Goal: Task Accomplishment & Management: Complete application form

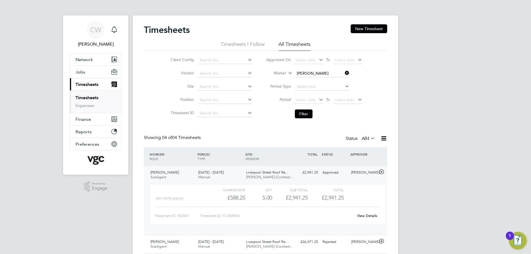
click at [344, 71] on icon at bounding box center [344, 73] width 0 height 8
drag, startPoint x: 300, startPoint y: 115, endPoint x: 301, endPoint y: 119, distance: 3.9
click at [300, 118] on button "Filter" at bounding box center [304, 113] width 18 height 9
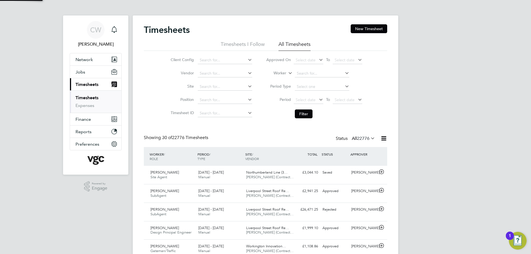
scroll to position [14, 48]
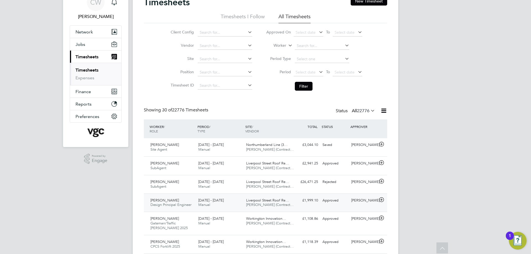
click at [381, 198] on icon at bounding box center [381, 200] width 7 height 4
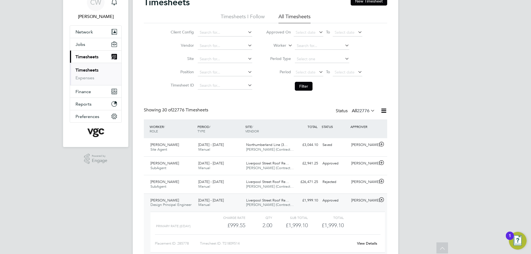
click at [381, 198] on icon at bounding box center [381, 200] width 7 height 4
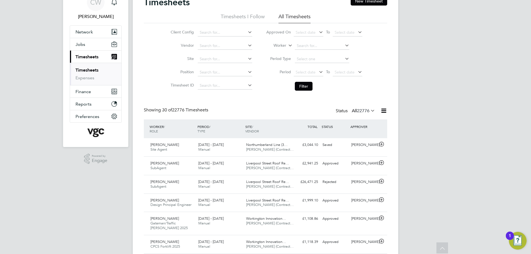
scroll to position [0, 0]
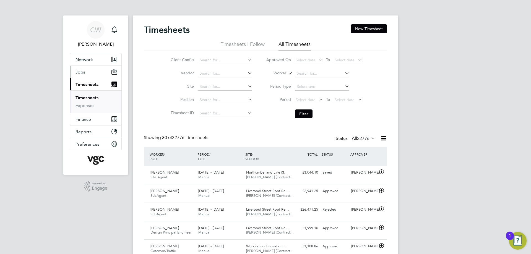
click at [84, 73] on span "Jobs" at bounding box center [80, 71] width 10 height 5
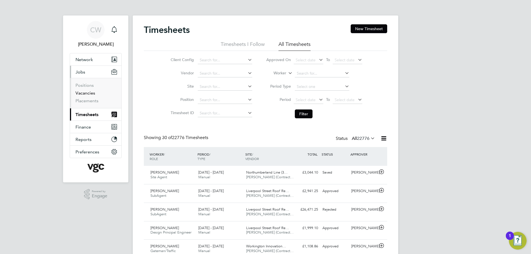
click at [85, 94] on link "Vacancies" at bounding box center [85, 92] width 20 height 5
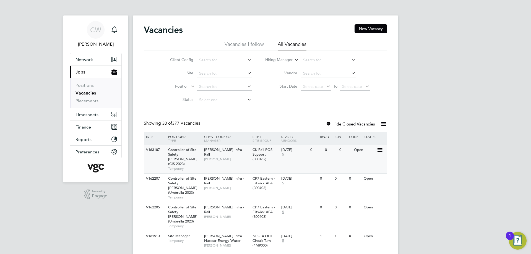
click at [191, 155] on span "Controller of Site Safety COSS (CIS 2023)" at bounding box center [182, 156] width 29 height 19
click at [117, 28] on span "1" at bounding box center [119, 26] width 7 height 7
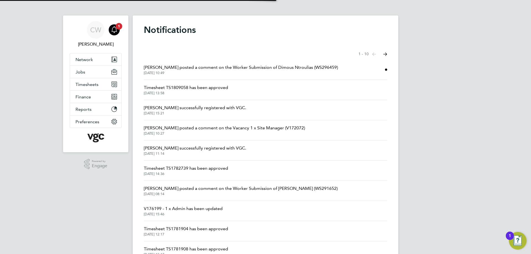
click at [212, 71] on span "28 Aug 2025, 10:49" at bounding box center [241, 73] width 194 height 4
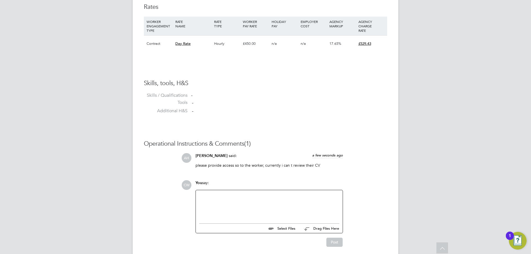
scroll to position [403, 0]
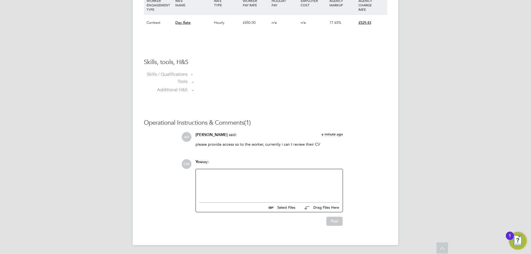
click at [287, 206] on input "file" at bounding box center [297, 207] width 83 height 8
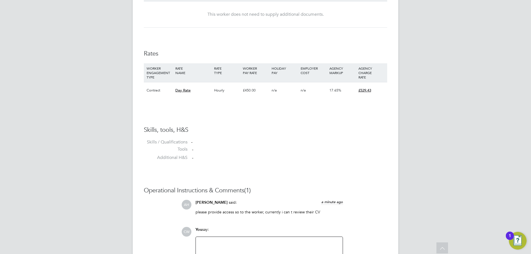
scroll to position [347, 0]
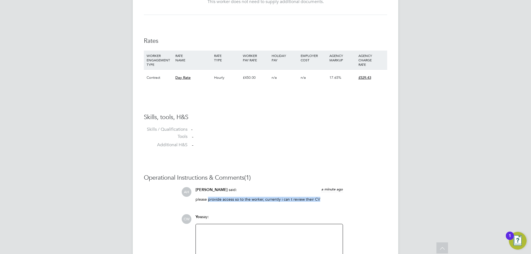
drag, startPoint x: 209, startPoint y: 199, endPoint x: 318, endPoint y: 204, distance: 109.0
click at [318, 204] on div "please provide access so to the worker, currently i can t review their CV" at bounding box center [268, 201] width 147 height 9
click at [299, 200] on p "please provide access so to the worker, currently i can t review their CV" at bounding box center [268, 199] width 147 height 5
click at [283, 200] on p "please provide access so to the worker, currently i can t review their CV" at bounding box center [268, 199] width 147 height 5
click at [276, 200] on p "please provide access so to the worker, currently i can t review their CV" at bounding box center [268, 199] width 147 height 5
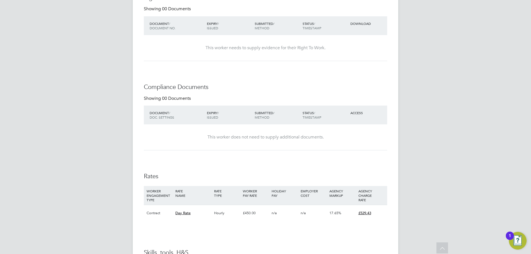
scroll to position [182, 0]
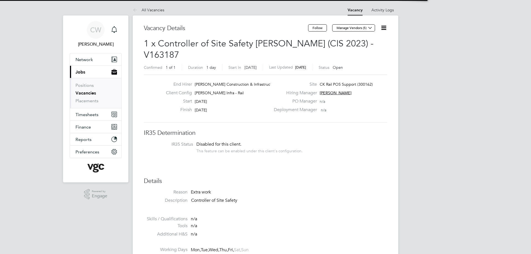
scroll to position [16, 39]
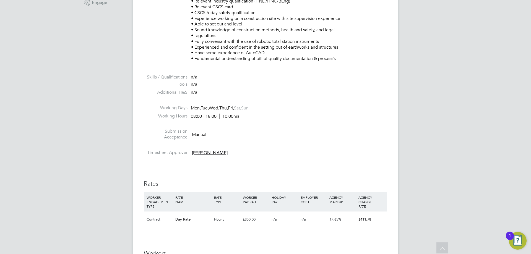
scroll to position [276, 0]
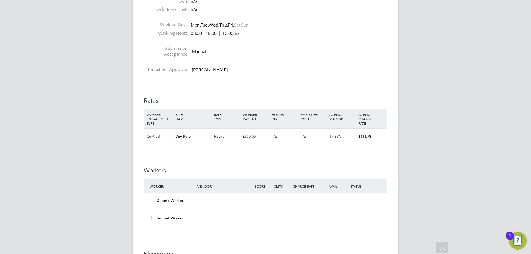
click at [150, 201] on icon at bounding box center [152, 200] width 4 height 4
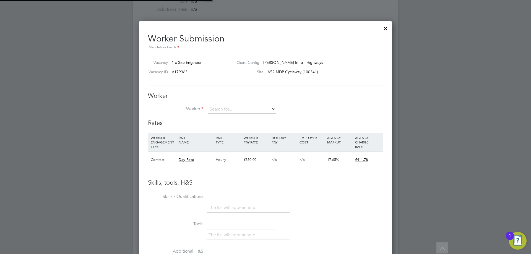
scroll to position [16, 38]
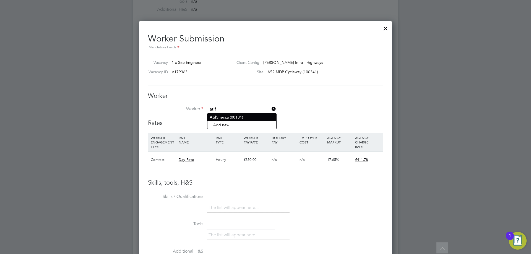
click at [238, 119] on li "Atif Sherazi (00131)" at bounding box center [241, 117] width 69 height 7
type input "Atif Sherazi (00131)"
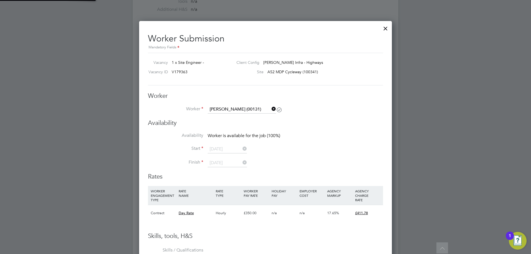
scroll to position [0, 0]
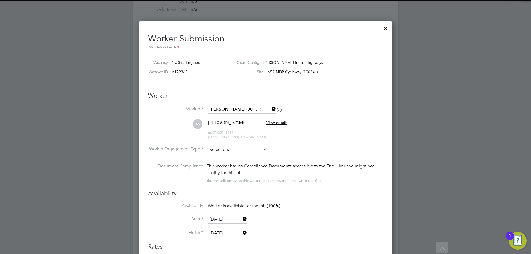
click at [243, 153] on input at bounding box center [238, 150] width 60 height 8
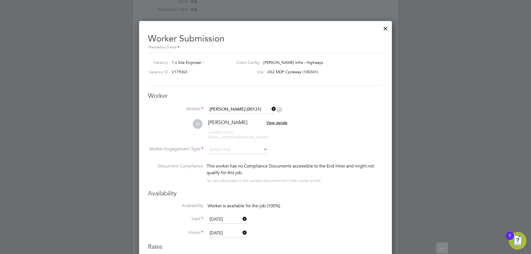
click at [239, 158] on li "Contract" at bounding box center [237, 157] width 61 height 7
type input "Contract"
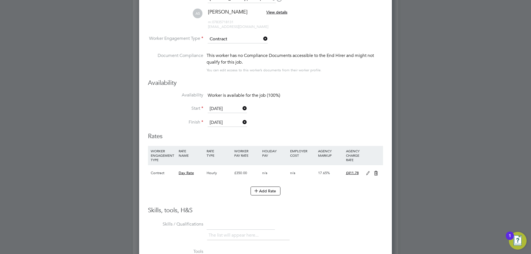
click at [368, 174] on icon at bounding box center [367, 173] width 7 height 4
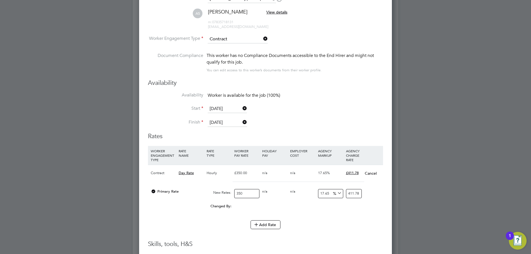
drag, startPoint x: 246, startPoint y: 193, endPoint x: 221, endPoint y: 193, distance: 25.2
click at [221, 193] on div "Primary Rate New Rates: 350 0 n/a 0 n/a 17.65 0 % 411.78" at bounding box center [265, 193] width 235 height 15
type input "4"
type input "4.706"
type input "40"
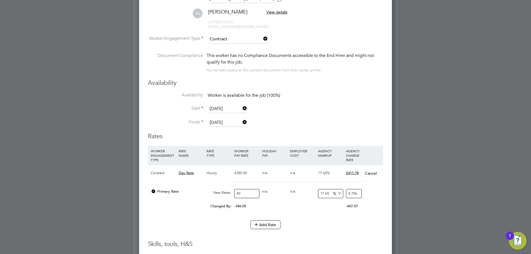
type input "47.06"
type input "400"
type input "470.6"
type input "400"
click at [310, 212] on div "Changed By: 50.00 0.00 0.00 0.00 8.82 58.82" at bounding box center [265, 208] width 235 height 14
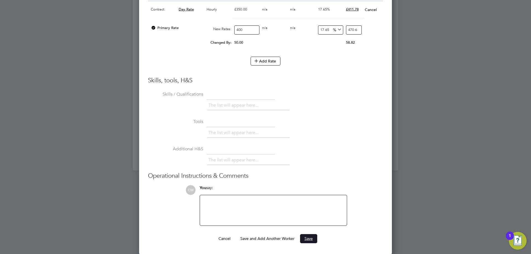
click at [308, 239] on button "Save" at bounding box center [308, 238] width 17 height 9
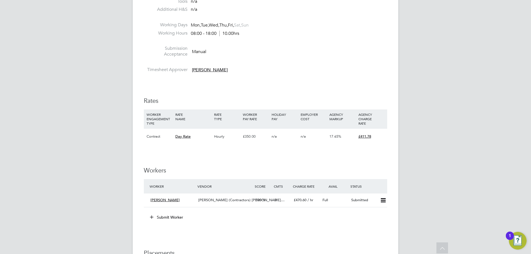
click at [152, 216] on icon at bounding box center [152, 217] width 4 height 4
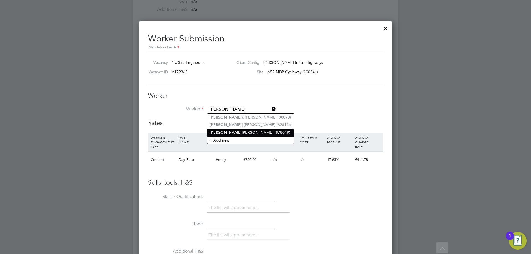
click at [225, 130] on li "Macie j Kowalski (878049)" at bounding box center [250, 132] width 87 height 7
type input "Maciej Kowalski (878049)"
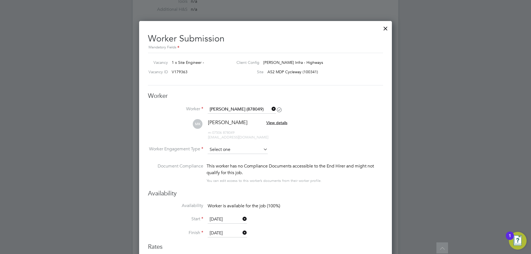
click at [243, 152] on input at bounding box center [238, 150] width 60 height 8
click at [239, 156] on li "Contract" at bounding box center [237, 157] width 61 height 7
type input "Contract"
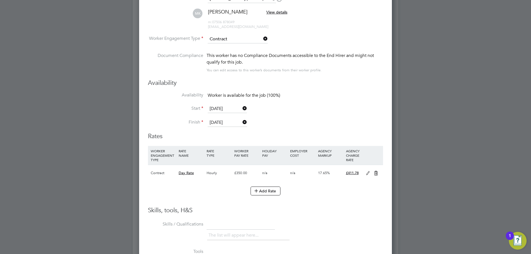
click at [367, 171] on icon at bounding box center [367, 173] width 7 height 4
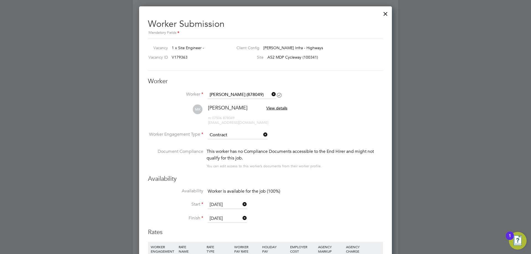
scroll to position [249, 0]
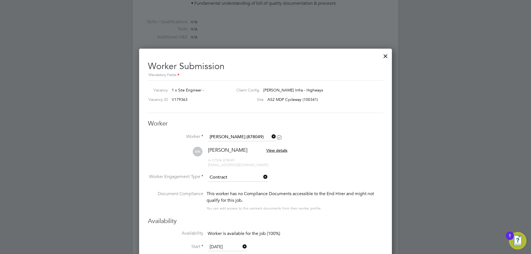
click at [385, 57] on div at bounding box center [385, 55] width 10 height 10
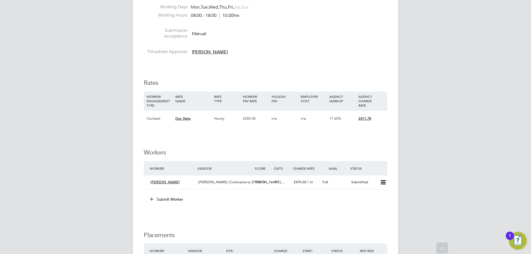
scroll to position [304, 0]
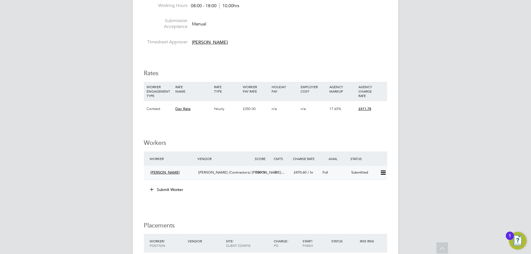
click at [385, 174] on icon at bounding box center [383, 173] width 7 height 4
click at [376, 185] on li "Remove" at bounding box center [374, 185] width 21 height 8
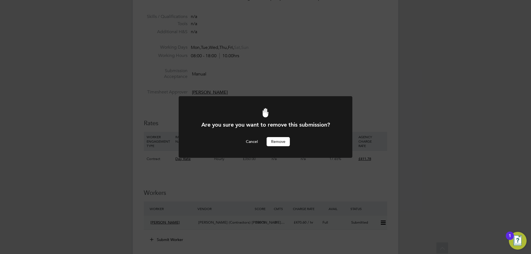
scroll to position [0, 0]
click at [280, 140] on button "Remove" at bounding box center [277, 141] width 23 height 9
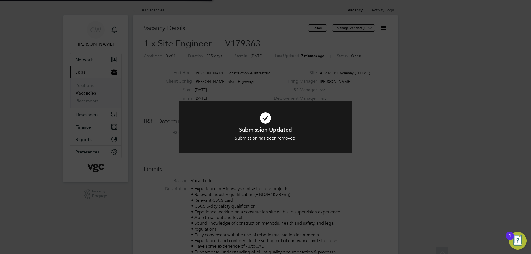
scroll to position [16, 39]
click at [294, 132] on h1 "Submission Updated" at bounding box center [265, 129] width 144 height 7
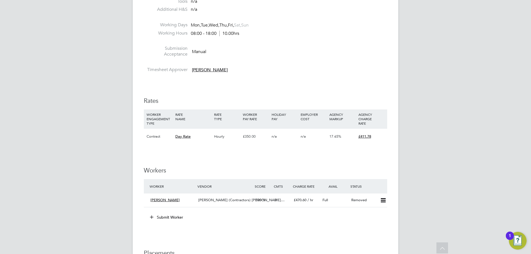
scroll to position [304, 0]
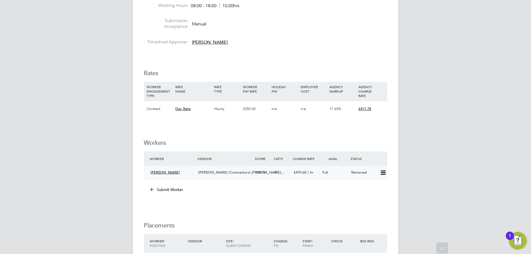
click at [382, 174] on icon at bounding box center [383, 173] width 7 height 4
click at [335, 182] on li "Worker Vendor Score Cmts Charge Rate Avail Status Atif Sherazi V.G.Clements (Co…" at bounding box center [265, 168] width 243 height 34
click at [176, 189] on button "Submit Worker" at bounding box center [166, 189] width 41 height 9
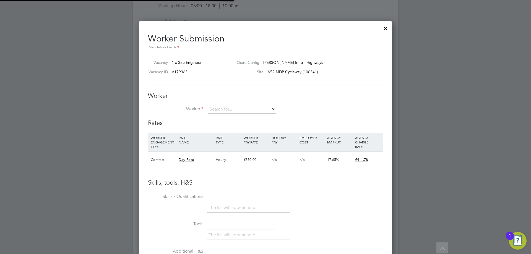
scroll to position [16, 38]
click at [219, 132] on b "Macie" at bounding box center [226, 132] width 32 height 5
type input "Maciej Kowalski (878049)"
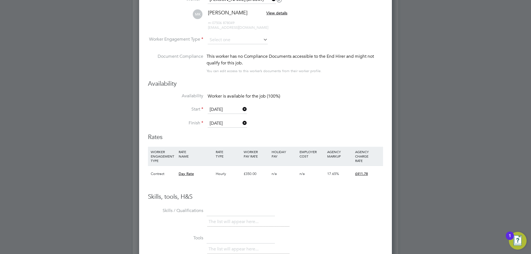
scroll to position [387, 0]
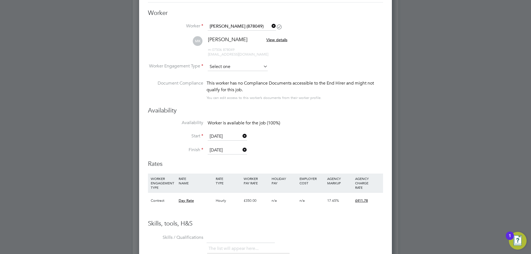
click at [235, 69] on input at bounding box center [238, 67] width 60 height 8
click at [231, 76] on li "Contract" at bounding box center [237, 74] width 61 height 7
type input "Contract"
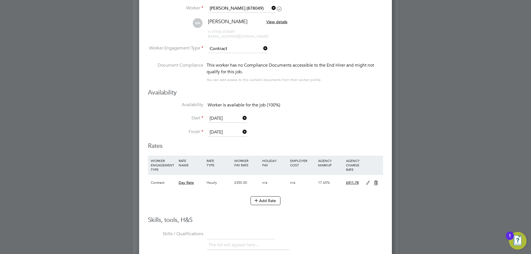
scroll to position [415, 0]
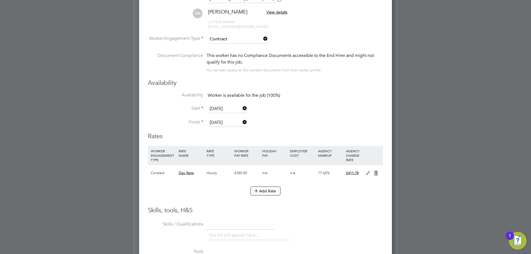
click at [369, 174] on icon at bounding box center [367, 173] width 7 height 4
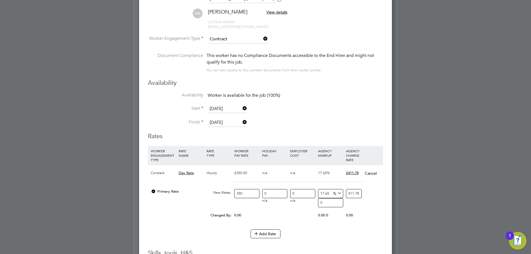
scroll to position [507, 253]
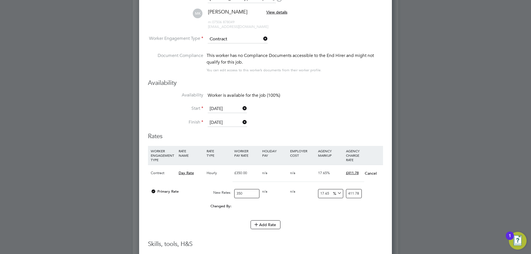
click at [254, 193] on input "350" at bounding box center [246, 193] width 25 height 9
type input "35"
type input "41.1775"
type input "3"
type input "3.5295"
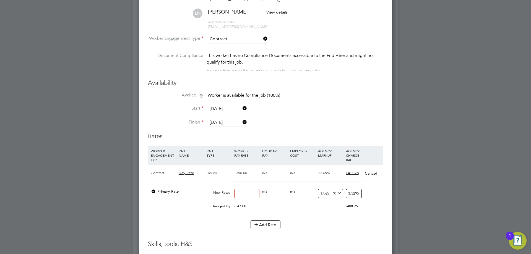
type input "4"
type input "4.706"
type input "40"
type input "47.06"
type input "400"
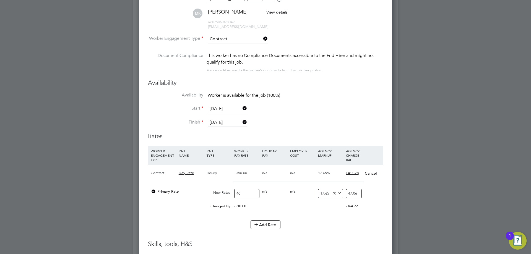
type input "470.6"
type input "400"
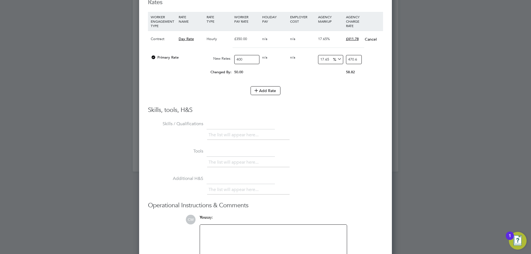
scroll to position [578, 0]
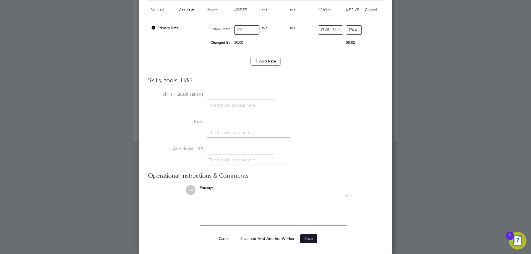
click at [308, 240] on button "Save" at bounding box center [308, 238] width 17 height 9
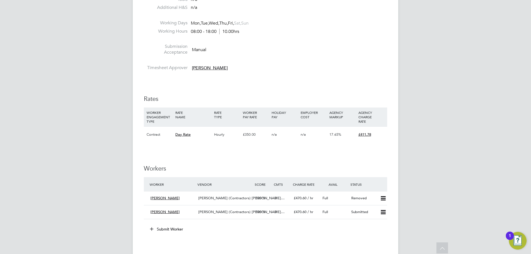
scroll to position [332, 0]
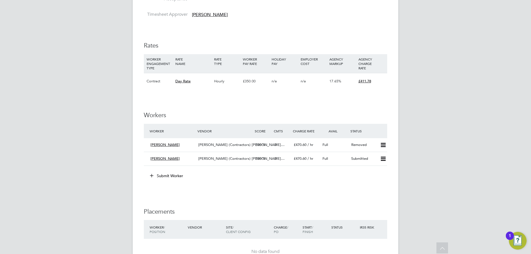
click at [163, 174] on button "Submit Worker" at bounding box center [166, 175] width 41 height 9
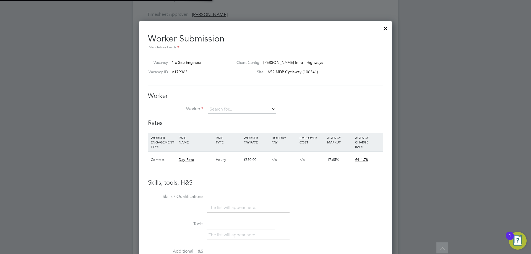
scroll to position [336, 253]
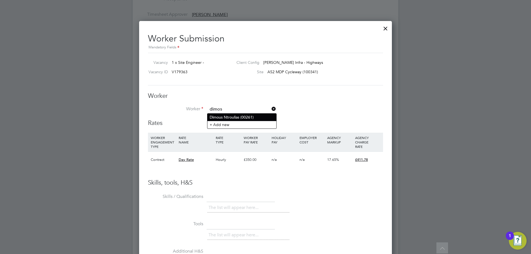
click at [237, 117] on li "Dimous Ntroulias (00261)" at bounding box center [241, 117] width 69 height 7
type input "Dimous Ntroulias (00261)"
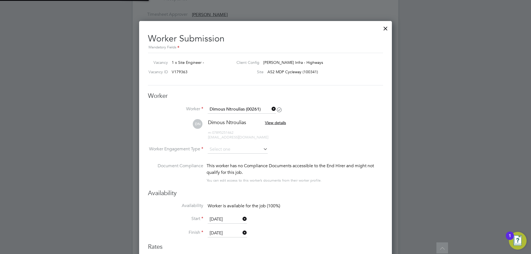
scroll to position [459, 253]
click at [221, 151] on input at bounding box center [238, 150] width 60 height 8
click at [222, 159] on li "Contract" at bounding box center [237, 157] width 61 height 7
type input "Contract"
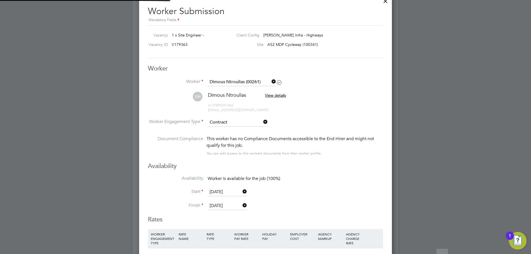
scroll to position [442, 0]
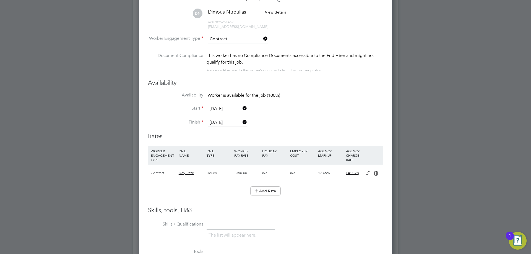
click at [365, 174] on icon at bounding box center [367, 173] width 7 height 4
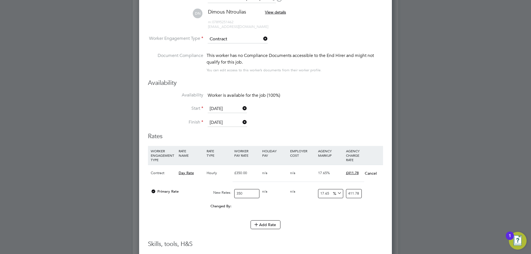
drag, startPoint x: 244, startPoint y: 192, endPoint x: 197, endPoint y: 196, distance: 46.6
click at [200, 195] on div "Primary Rate New Rates: 350 0 n/a 0 n/a 17.65 0 % 411.78" at bounding box center [265, 193] width 235 height 15
type input "4"
type input "4.706"
type input "45"
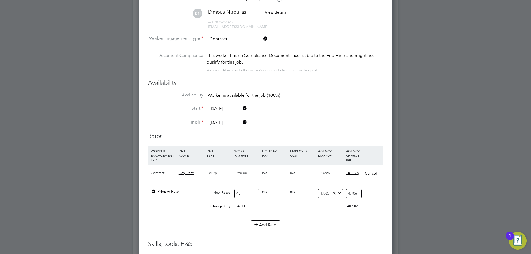
type input "52.9425"
type input "450"
type input "529.425"
type input "450"
click at [298, 215] on li "WORKER ENGAGEMENT TYPE RATE NAME RATE TYPE WORKER PAY RATE HOLIDAY PAY EMPLOYER…" at bounding box center [265, 183] width 235 height 74
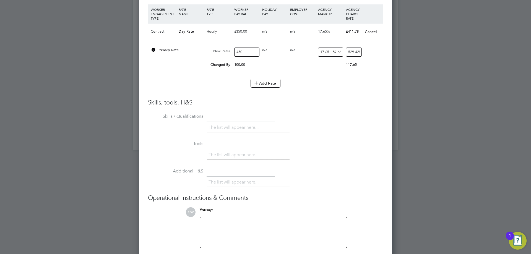
scroll to position [606, 0]
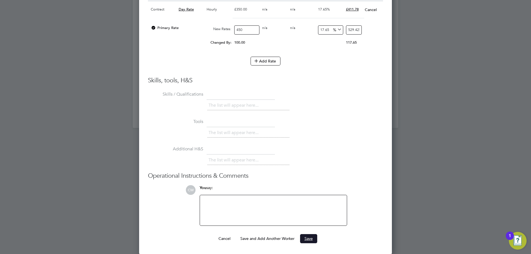
click at [305, 238] on button "Save" at bounding box center [308, 238] width 17 height 9
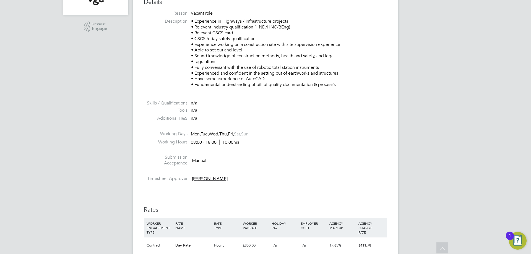
scroll to position [304, 0]
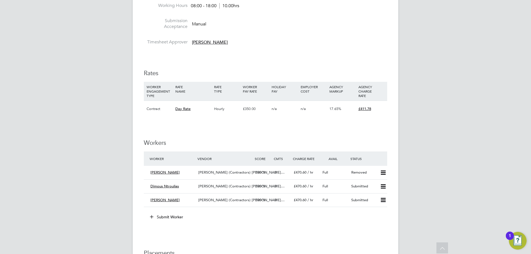
click at [316, 187] on div "£470.60 / hr" at bounding box center [305, 186] width 29 height 9
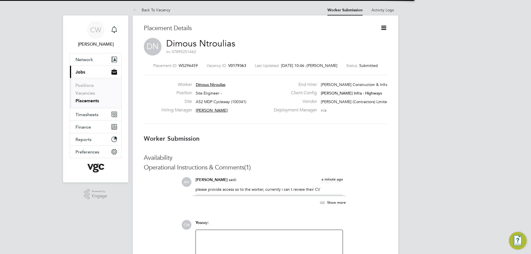
scroll to position [3, 3]
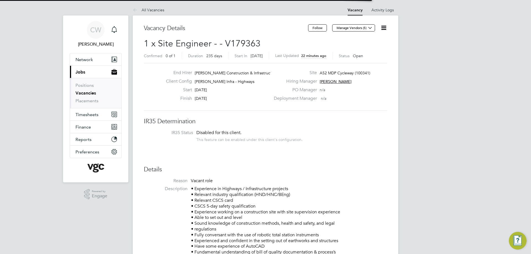
scroll to position [9, 109]
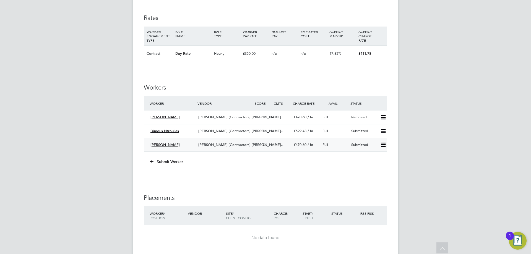
click at [315, 146] on div "£470.60 / hr" at bounding box center [305, 144] width 29 height 9
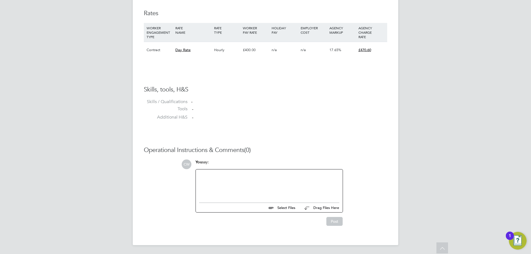
click at [282, 208] on input "file" at bounding box center [297, 207] width 83 height 8
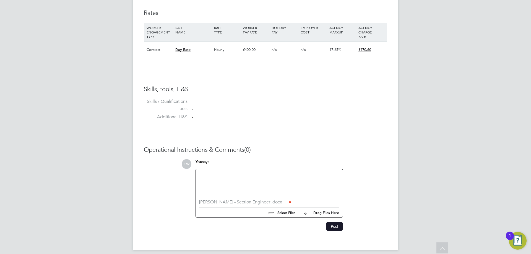
click at [333, 227] on button "Post" at bounding box center [334, 226] width 16 height 9
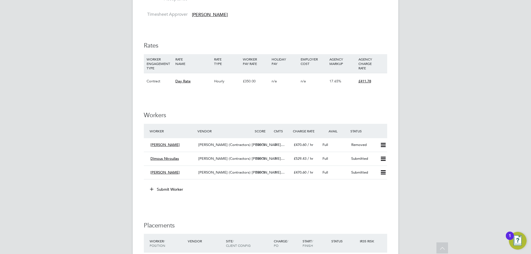
click at [246, 157] on div "V.G.Clements (Contractors) Li…" at bounding box center [224, 158] width 57 height 9
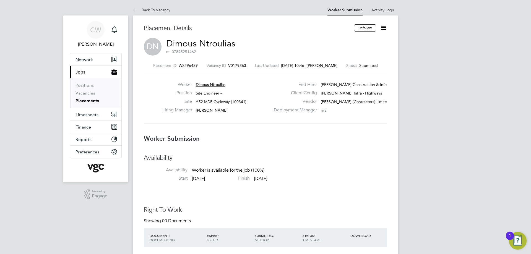
click at [384, 27] on icon at bounding box center [383, 27] width 7 height 7
click at [351, 85] on li "Followers" at bounding box center [360, 86] width 51 height 8
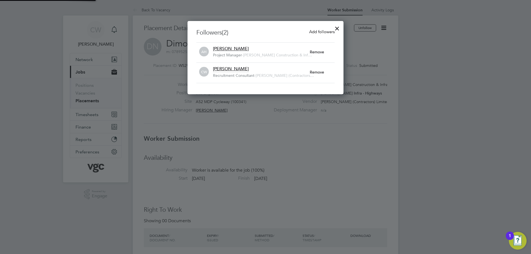
scroll to position [6, 97]
click at [337, 27] on div at bounding box center [337, 27] width 10 height 10
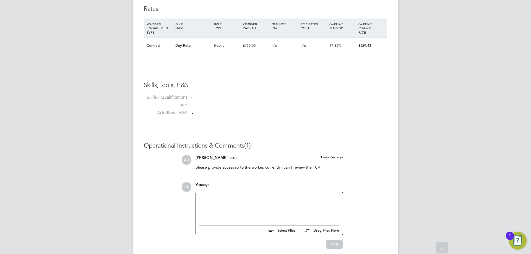
scroll to position [403, 0]
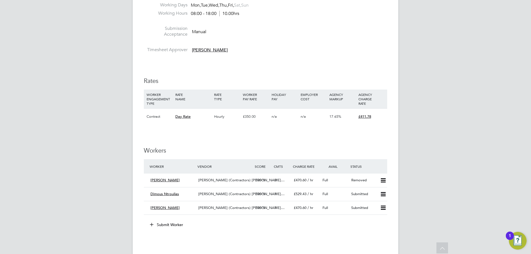
scroll to position [304, 0]
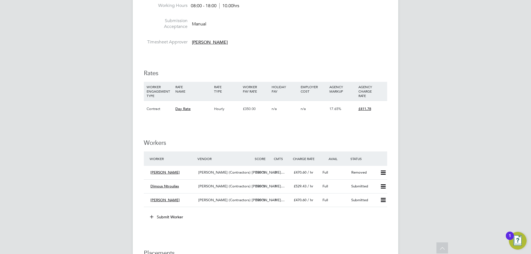
click at [207, 198] on span "V.G.Clements (Contractors) Li…" at bounding box center [241, 200] width 86 height 5
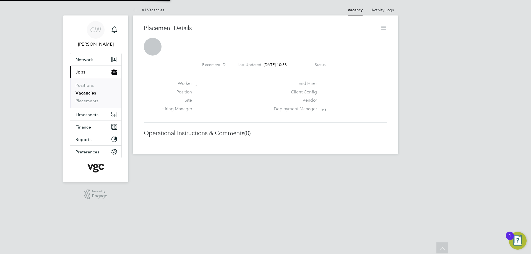
scroll to position [5, 31]
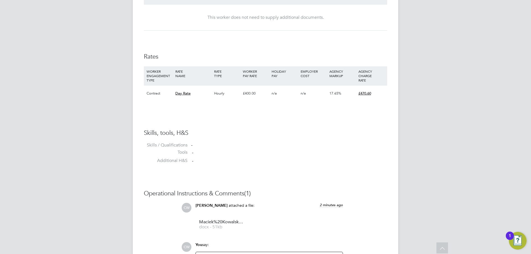
click at [356, 136] on h3 "Skills, tools, H&S" at bounding box center [265, 133] width 243 height 8
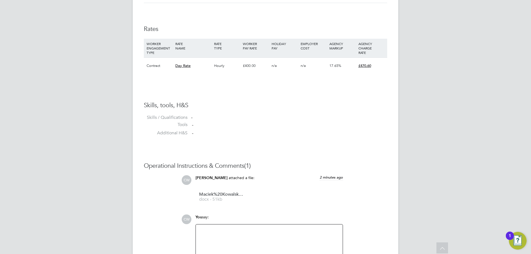
click at [274, 133] on li "Additional H&S -" at bounding box center [265, 134] width 243 height 8
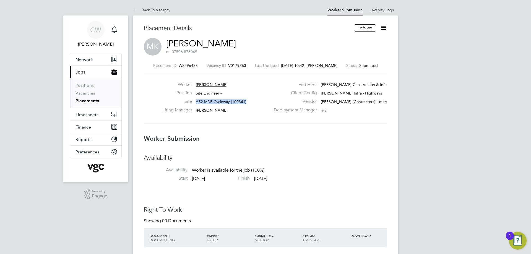
drag, startPoint x: 196, startPoint y: 100, endPoint x: 248, endPoint y: 102, distance: 52.0
click at [248, 102] on div "Site A52 MDP Cycleway (100341)" at bounding box center [215, 103] width 109 height 9
click at [247, 102] on div "Site A52 MDP Cycleway (100341)" at bounding box center [215, 103] width 109 height 9
drag, startPoint x: 247, startPoint y: 101, endPoint x: 196, endPoint y: 101, distance: 50.3
click at [196, 101] on div "Site A52 MDP Cycleway (100341)" at bounding box center [215, 103] width 109 height 9
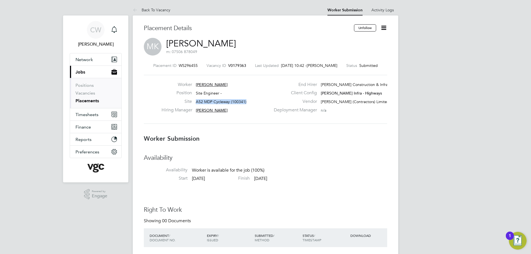
click at [196, 101] on span "A52 MDP Cycleway (100341)" at bounding box center [221, 101] width 51 height 5
drag, startPoint x: 196, startPoint y: 101, endPoint x: 246, endPoint y: 101, distance: 50.0
click at [246, 101] on div "Site A52 MDP Cycleway (100341)" at bounding box center [215, 103] width 109 height 9
click at [245, 102] on div "Site A52 MDP Cycleway (100341)" at bounding box center [215, 103] width 109 height 9
drag, startPoint x: 246, startPoint y: 101, endPoint x: 197, endPoint y: 101, distance: 49.2
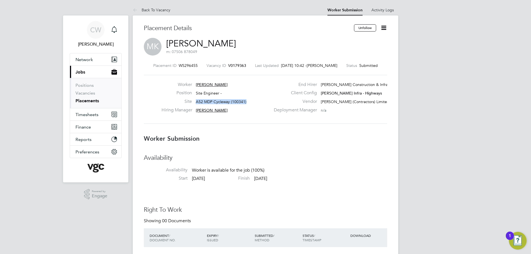
click at [197, 101] on div "Site A52 MDP Cycleway (100341)" at bounding box center [215, 103] width 109 height 9
click at [196, 101] on span "A52 MDP Cycleway (100341)" at bounding box center [221, 101] width 51 height 5
drag, startPoint x: 195, startPoint y: 101, endPoint x: 246, endPoint y: 101, distance: 50.6
click at [246, 101] on div "Site A52 MDP Cycleway (100341)" at bounding box center [215, 103] width 109 height 9
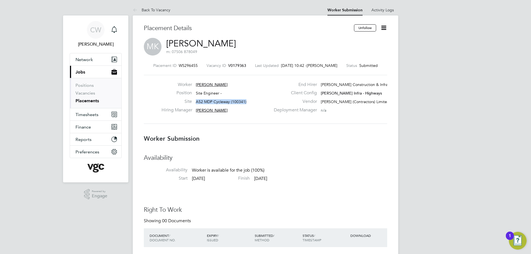
drag, startPoint x: 246, startPoint y: 101, endPoint x: 196, endPoint y: 100, distance: 50.0
click at [196, 100] on div "Site A52 MDP Cycleway (100341)" at bounding box center [215, 103] width 109 height 9
click at [196, 100] on span "A52 MDP Cycleway (100341)" at bounding box center [221, 101] width 51 height 5
drag, startPoint x: 196, startPoint y: 100, endPoint x: 245, endPoint y: 100, distance: 48.6
click at [245, 100] on span "A52 MDP Cycleway (100341)" at bounding box center [221, 101] width 51 height 5
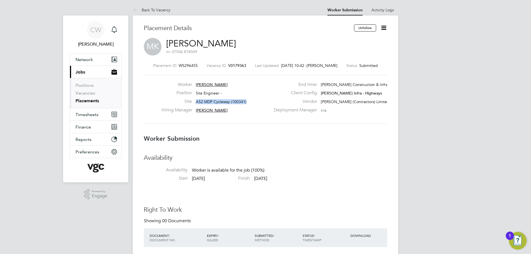
click at [245, 100] on span "A52 MDP Cycleway (100341)" at bounding box center [221, 101] width 51 height 5
drag, startPoint x: 245, startPoint y: 101, endPoint x: 196, endPoint y: 101, distance: 49.5
click at [196, 101] on div "Site A52 MDP Cycleway (100341)" at bounding box center [215, 103] width 109 height 9
click at [196, 101] on span "A52 MDP Cycleway (100341)" at bounding box center [221, 101] width 51 height 5
drag, startPoint x: 195, startPoint y: 101, endPoint x: 247, endPoint y: 101, distance: 51.4
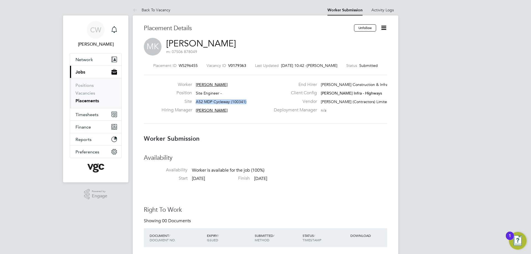
click at [247, 101] on div "Site A52 MDP Cycleway (100341)" at bounding box center [215, 103] width 109 height 9
click at [246, 101] on div "Site A52 MDP Cycleway (100341)" at bounding box center [215, 103] width 109 height 9
drag, startPoint x: 245, startPoint y: 101, endPoint x: 213, endPoint y: 102, distance: 31.8
click at [215, 102] on span "A52 MDP Cycleway (100341)" at bounding box center [221, 101] width 51 height 5
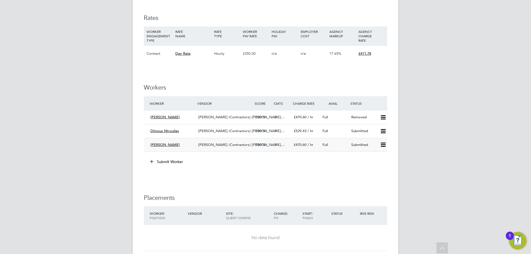
click at [382, 144] on icon at bounding box center [383, 145] width 7 height 4
click at [371, 154] on li "Remove" at bounding box center [374, 157] width 21 height 8
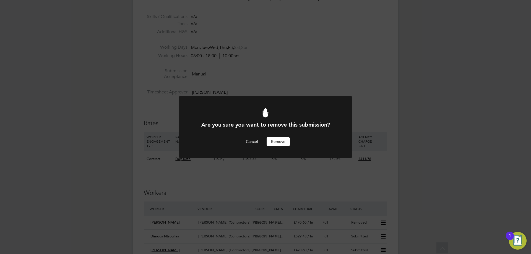
click at [276, 139] on button "Remove" at bounding box center [277, 141] width 23 height 9
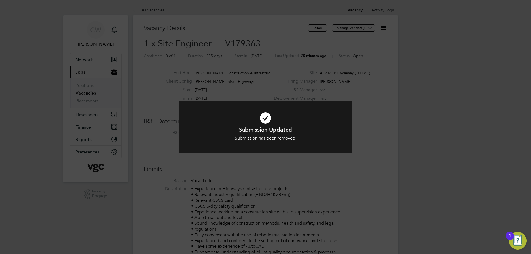
click at [278, 129] on h1 "Submission Updated" at bounding box center [265, 129] width 144 height 7
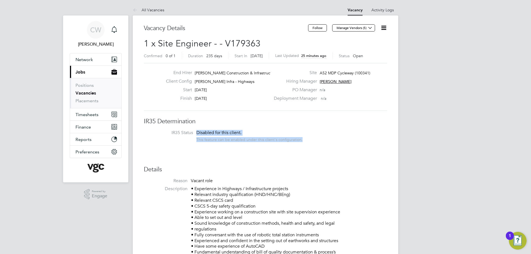
drag, startPoint x: 195, startPoint y: 131, endPoint x: 308, endPoint y: 140, distance: 113.4
click at [308, 140] on li "IR35 Status Disabled for this client. This feature can be enabled under this cl…" at bounding box center [265, 137] width 232 height 14
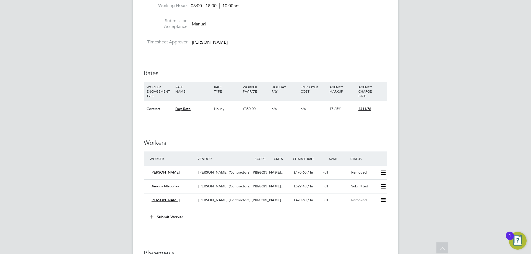
click at [328, 187] on div "Full" at bounding box center [334, 186] width 29 height 9
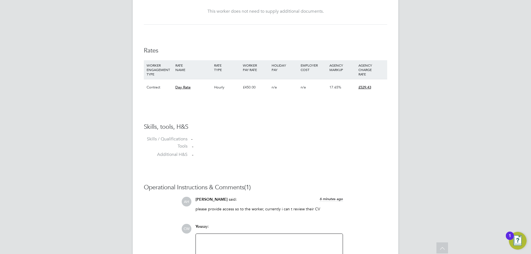
scroll to position [403, 0]
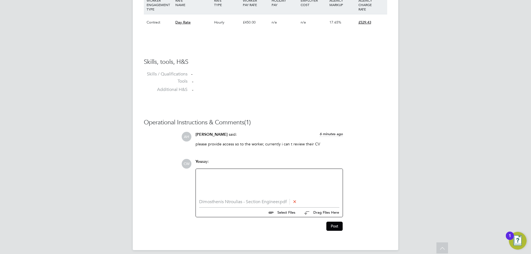
click at [233, 174] on div at bounding box center [269, 184] width 140 height 24
click at [333, 226] on button "Post" at bounding box center [334, 226] width 16 height 9
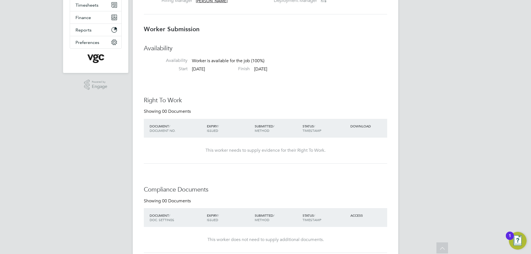
scroll to position [16, 0]
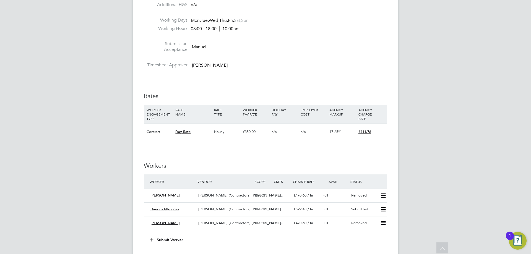
scroll to position [332, 0]
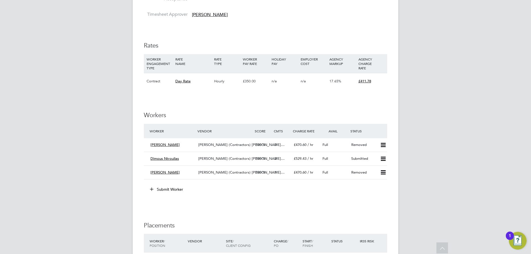
click at [163, 191] on button "Submit Worker" at bounding box center [166, 189] width 41 height 9
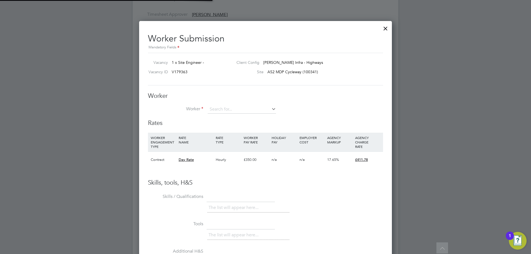
scroll to position [336, 253]
click at [229, 114] on li "Kenneth Nnadi (660340)" at bounding box center [249, 117] width 85 height 7
type input "Kenneth Nnadi (660340)"
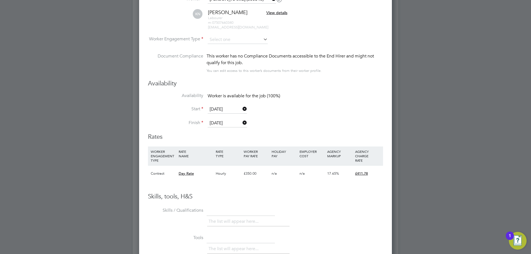
scroll to position [364, 0]
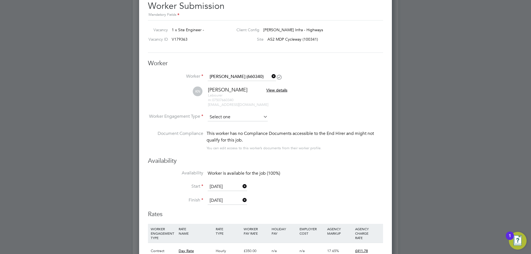
drag, startPoint x: 235, startPoint y: 116, endPoint x: 231, endPoint y: 119, distance: 4.9
click at [235, 116] on input at bounding box center [238, 117] width 60 height 8
click at [222, 126] on li "Contract" at bounding box center [237, 124] width 61 height 7
type input "Contract"
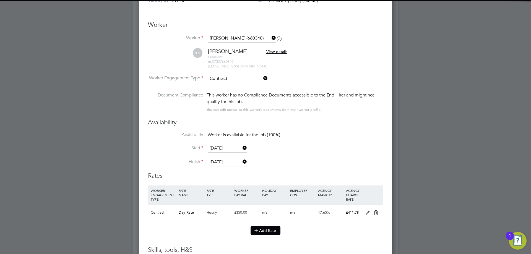
scroll to position [475, 0]
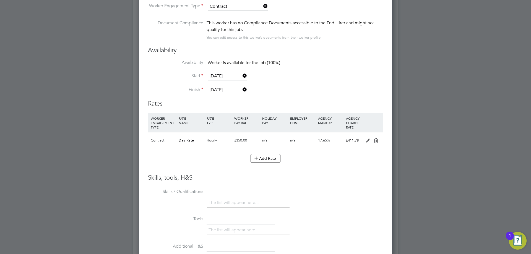
click at [366, 140] on icon at bounding box center [367, 140] width 7 height 4
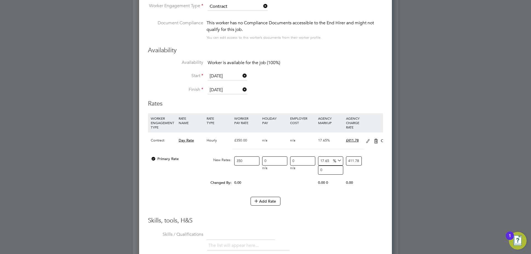
scroll to position [507, 253]
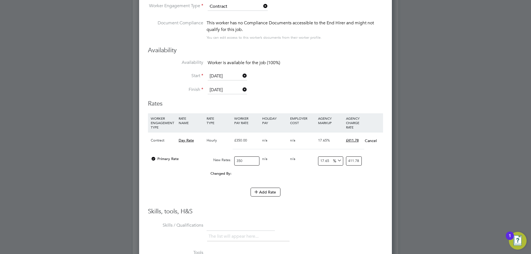
drag, startPoint x: 245, startPoint y: 158, endPoint x: 206, endPoint y: 150, distance: 39.9
click at [212, 153] on div "Contract Day Rate Hourly £350.00 n/a n/a 17.65% £411.78 Cancel Primary Rate New…" at bounding box center [265, 157] width 235 height 50
type input "4"
type input "4.706"
type input "40"
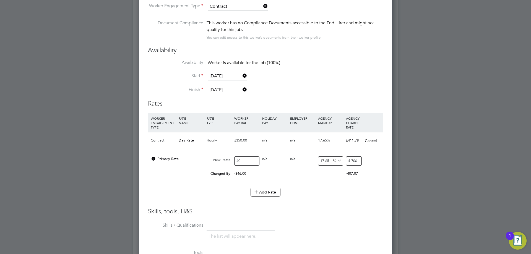
type input "47.06"
type input "400"
type input "470.6"
type input "400"
click at [325, 204] on li "WORKER ENGAGEMENT TYPE RATE NAME RATE TYPE WORKER PAY RATE HOLIDAY PAY EMPLOYER…" at bounding box center [265, 160] width 235 height 94
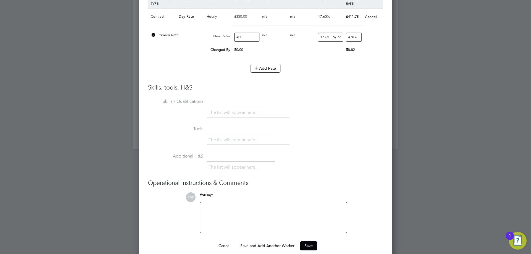
scroll to position [606, 0]
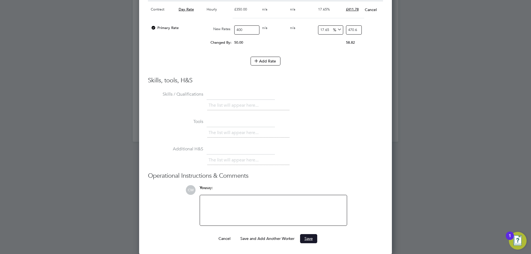
click at [307, 237] on button "Save" at bounding box center [308, 238] width 17 height 9
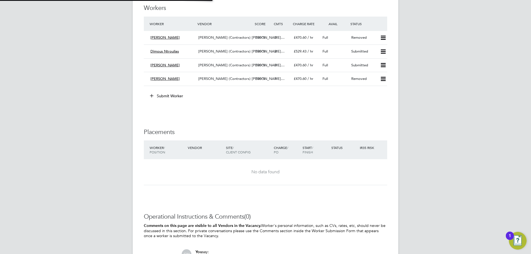
scroll to position [16, 39]
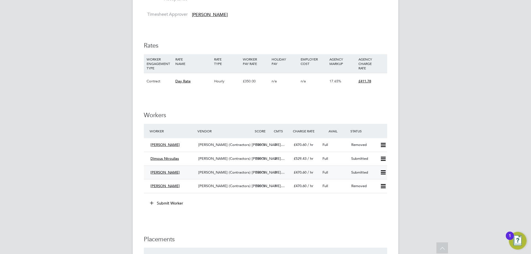
click at [372, 173] on div "Submitted" at bounding box center [363, 172] width 29 height 9
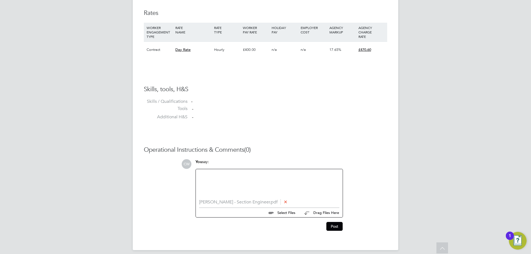
click at [273, 176] on div at bounding box center [269, 184] width 140 height 24
click at [335, 229] on button "Post" at bounding box center [334, 226] width 16 height 9
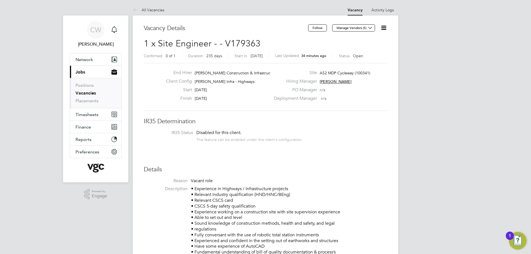
click at [317, 136] on li "IR35 Status Disabled for this client. This feature can be enabled under this cl…" at bounding box center [265, 137] width 232 height 14
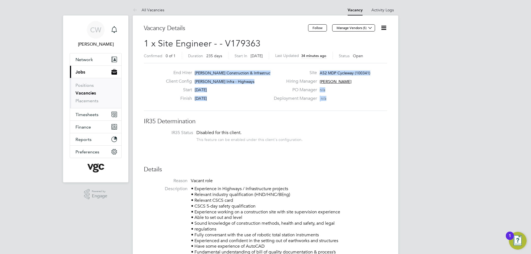
drag, startPoint x: 331, startPoint y: 97, endPoint x: 179, endPoint y: 69, distance: 154.2
click at [179, 69] on div "End Hirer Morgan Sindall Construction & Infrastruct… Client Config Morgan Sinda…" at bounding box center [265, 87] width 243 height 48
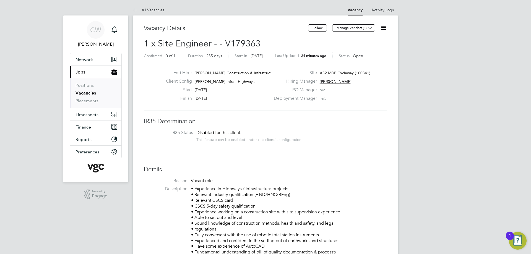
click at [203, 69] on div "End Hirer Morgan Sindall Construction & Infrastruct… Client Config Morgan Sinda…" at bounding box center [265, 87] width 243 height 48
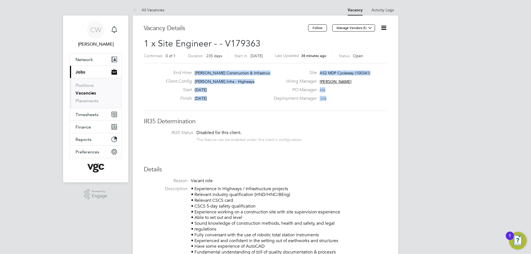
drag, startPoint x: 194, startPoint y: 70, endPoint x: 335, endPoint y: 100, distance: 143.7
click at [335, 100] on div "End Hirer Morgan Sindall Construction & Infrastruct… Client Config Morgan Sinda…" at bounding box center [266, 87] width 248 height 34
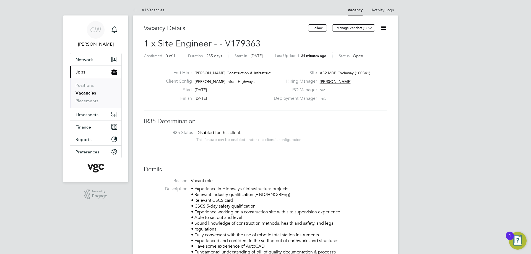
click at [332, 98] on div "Deployment Manager n/a" at bounding box center [329, 100] width 119 height 9
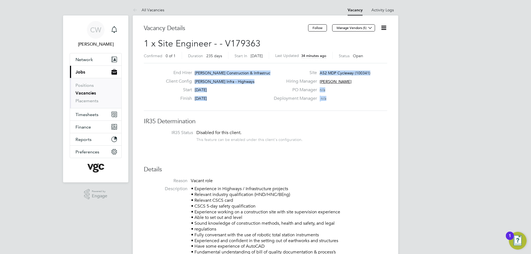
drag, startPoint x: 332, startPoint y: 98, endPoint x: 172, endPoint y: 72, distance: 161.3
click at [172, 72] on div "End Hirer Morgan Sindall Construction & Infrastruct… Client Config Morgan Sinda…" at bounding box center [266, 87] width 248 height 34
click at [173, 71] on label "End Hirer" at bounding box center [176, 73] width 30 height 6
click at [198, 69] on div "End Hirer Morgan Sindall Construction & Infrastruct… Client Config Morgan Sinda…" at bounding box center [265, 87] width 243 height 48
drag, startPoint x: 193, startPoint y: 70, endPoint x: 336, endPoint y: 100, distance: 146.2
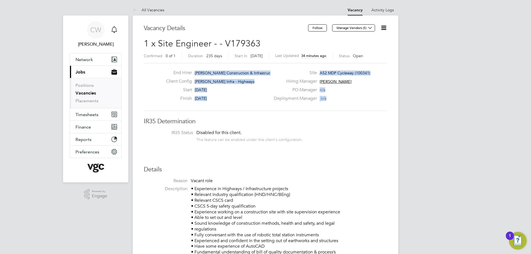
click at [336, 100] on div "End Hirer Morgan Sindall Construction & Infrastruct… Client Config Morgan Sinda…" at bounding box center [266, 87] width 248 height 34
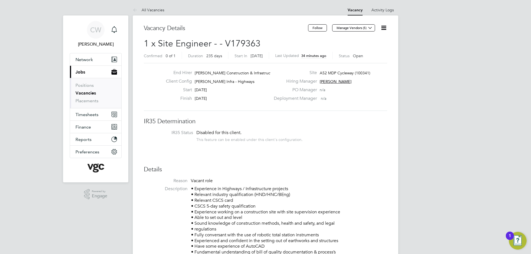
click at [333, 96] on div "Deployment Manager n/a" at bounding box center [329, 100] width 119 height 9
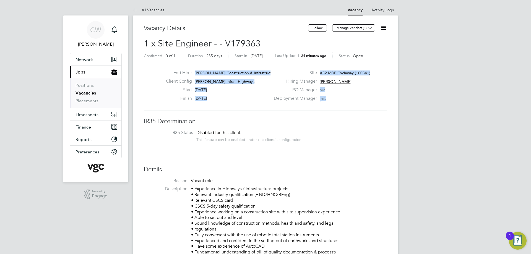
drag, startPoint x: 330, startPoint y: 98, endPoint x: 194, endPoint y: 71, distance: 139.1
click at [194, 71] on div "End Hirer Morgan Sindall Construction & Infrastruct… Client Config Morgan Sinda…" at bounding box center [266, 87] width 248 height 34
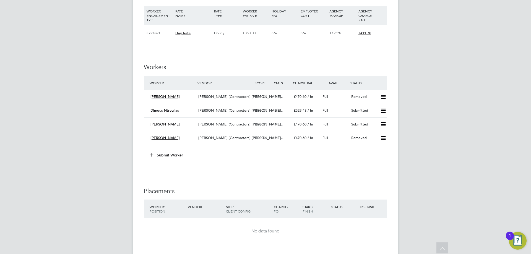
scroll to position [387, 0]
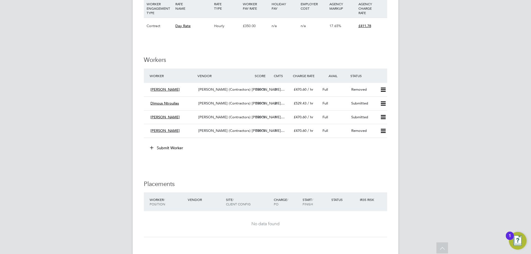
drag, startPoint x: 223, startPoint y: 130, endPoint x: 228, endPoint y: 140, distance: 12.1
click at [228, 140] on li "Worker Vendor Score Cmts Charge Rate Avail Status Atif Sherazi V.G.Clements (Co…" at bounding box center [265, 106] width 243 height 75
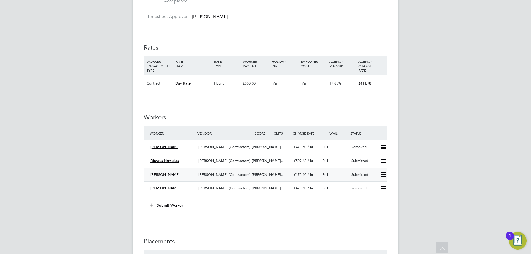
scroll to position [332, 0]
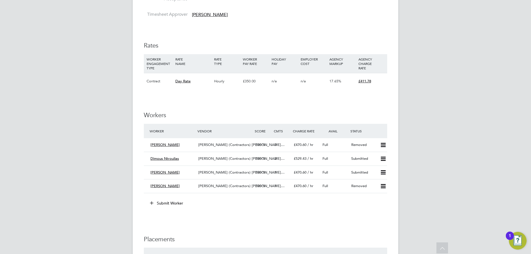
click at [153, 201] on icon at bounding box center [152, 203] width 4 height 4
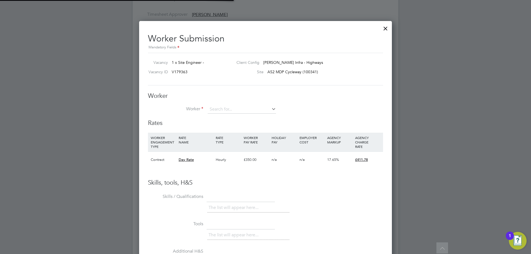
scroll to position [16, 38]
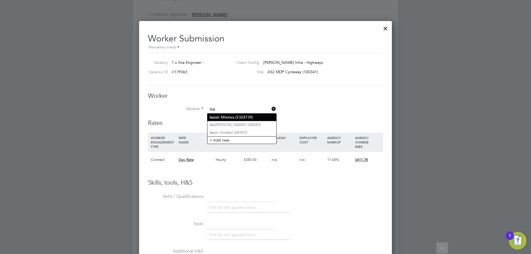
click at [212, 116] on b "Isa" at bounding box center [212, 117] width 5 height 5
type input "Isaiah Mtetwa (5324739)"
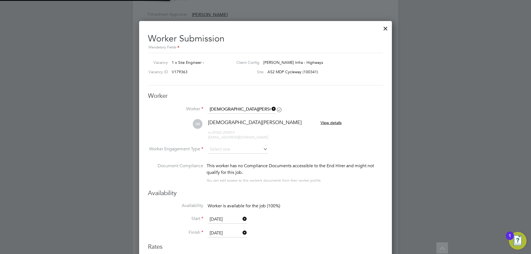
scroll to position [459, 253]
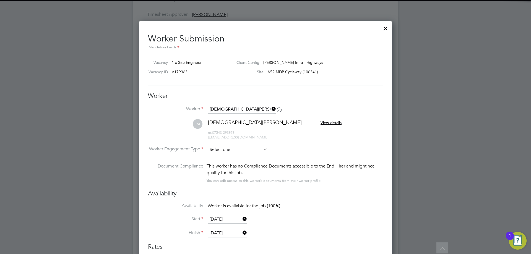
click at [225, 147] on input at bounding box center [238, 150] width 60 height 8
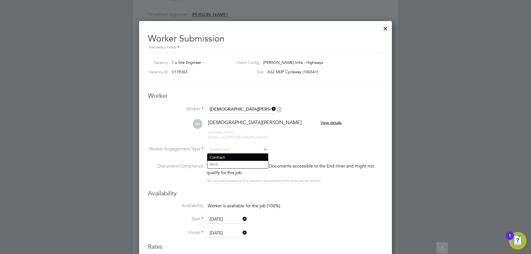
click at [219, 159] on li "Contract" at bounding box center [237, 157] width 61 height 7
type input "Contract"
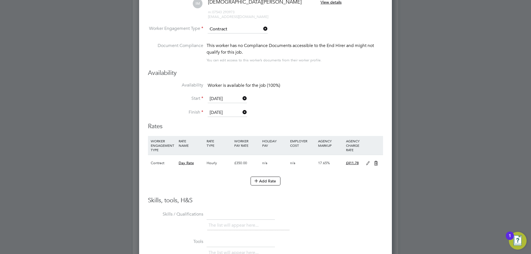
scroll to position [470, 0]
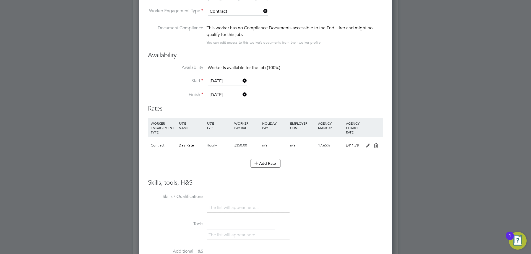
click at [367, 146] on icon at bounding box center [367, 145] width 7 height 4
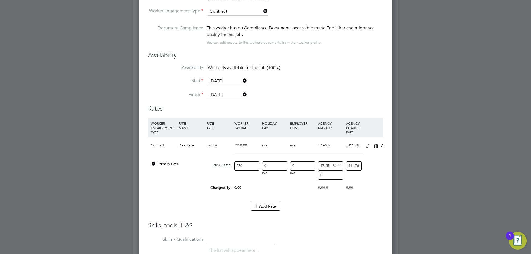
scroll to position [507, 253]
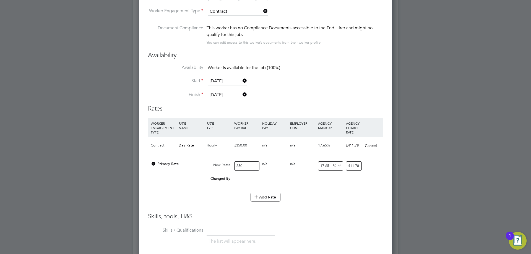
drag, startPoint x: 248, startPoint y: 166, endPoint x: 196, endPoint y: 165, distance: 51.7
click at [198, 165] on div "Primary Rate New Rates: 350 0 n/a 0 n/a 17.65 0 % 411.78" at bounding box center [265, 166] width 235 height 15
type input "4"
type input "4.706"
type input "40"
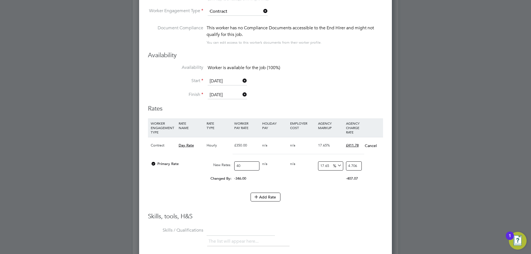
type input "47.06"
type input "400"
type input "470.6"
type input "400"
click at [310, 214] on h3 "Skills, tools, H&S" at bounding box center [265, 217] width 235 height 8
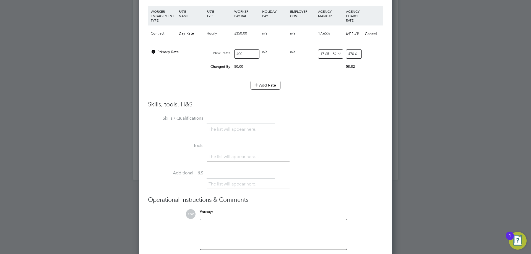
scroll to position [606, 0]
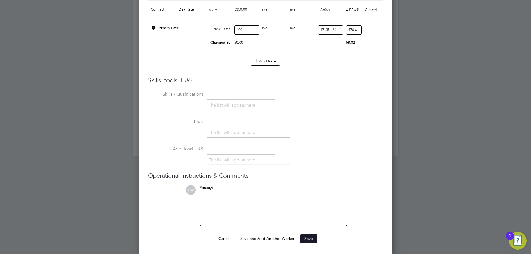
click at [308, 238] on button "Save" at bounding box center [308, 238] width 17 height 9
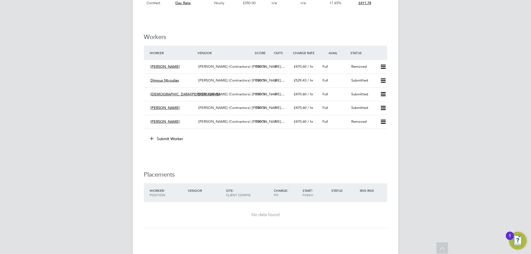
scroll to position [415, 0]
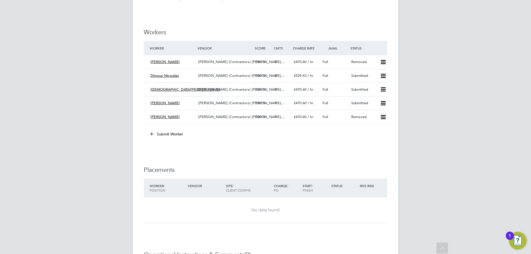
click at [172, 134] on button "Submit Worker" at bounding box center [166, 134] width 41 height 9
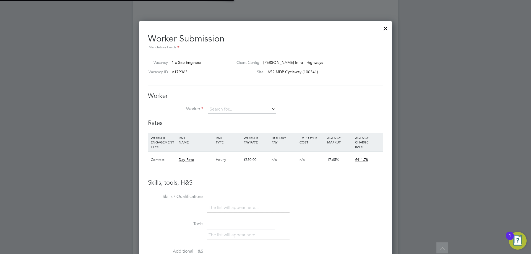
scroll to position [336, 253]
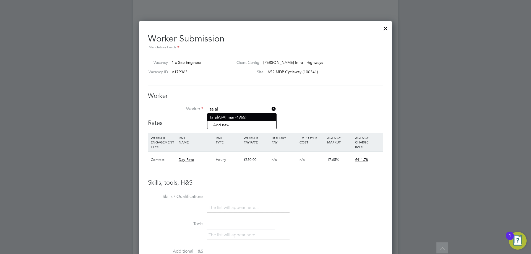
click at [229, 114] on li "Talal Al-Ahmar (4965)" at bounding box center [241, 117] width 69 height 7
type input "Talal Al-Ahmar (4965)"
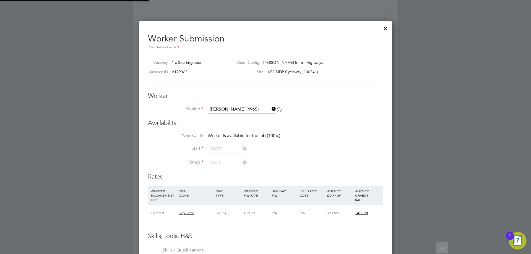
scroll to position [452, 253]
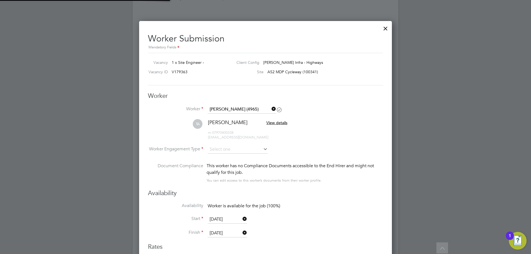
type input "22 Nov 2025"
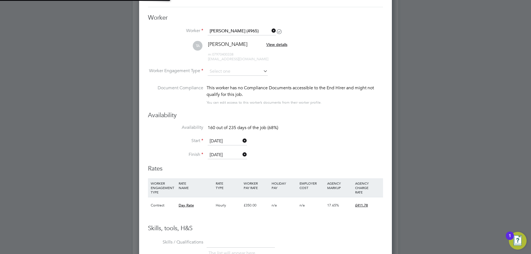
scroll to position [498, 0]
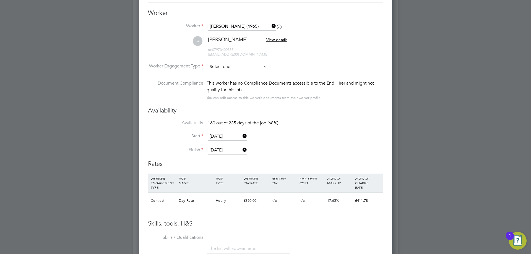
click at [225, 66] on input at bounding box center [238, 67] width 60 height 8
click at [223, 76] on li "Contract" at bounding box center [237, 74] width 61 height 7
type input "Contract"
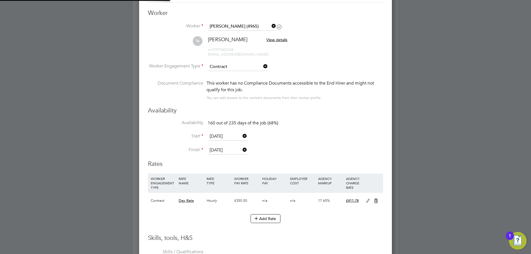
scroll to position [16, 28]
click at [367, 201] on icon at bounding box center [367, 201] width 7 height 4
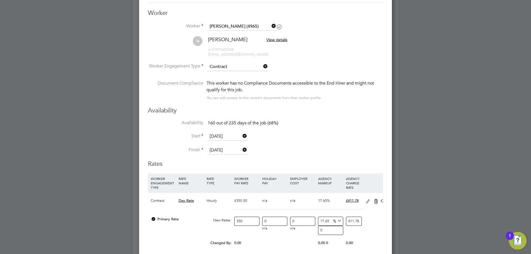
scroll to position [507, 253]
drag, startPoint x: 247, startPoint y: 221, endPoint x: 217, endPoint y: 219, distance: 30.0
click at [217, 219] on div "Primary Rate New Rates: 350 0 n/a 0 n/a 17.65 0 % 411.78" at bounding box center [265, 221] width 235 height 15
type input "4"
type input "4.706"
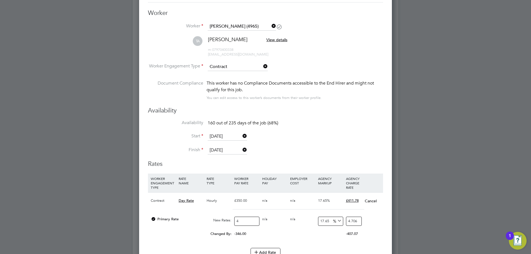
type input "42"
type input "49.413"
type input "420"
type input "494.13"
type input "420"
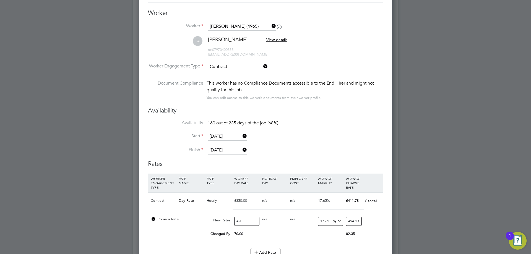
click at [293, 235] on div "Changed By: 70.00 0.00 0.00 0.00 12.35 82.35" at bounding box center [265, 236] width 235 height 14
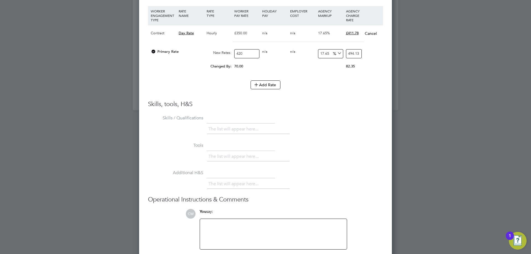
scroll to position [689, 0]
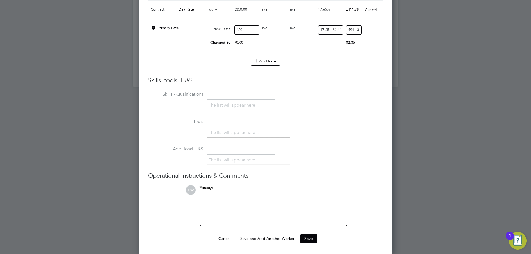
click at [257, 204] on div at bounding box center [273, 210] width 140 height 24
click at [311, 239] on button "Save" at bounding box center [308, 238] width 17 height 9
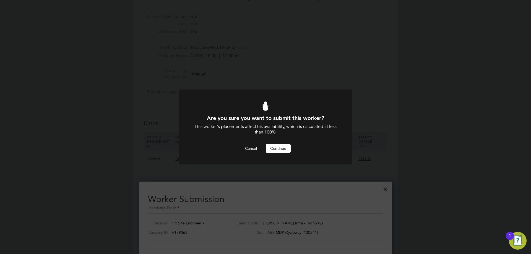
click at [280, 147] on button "Continue" at bounding box center [278, 148] width 25 height 9
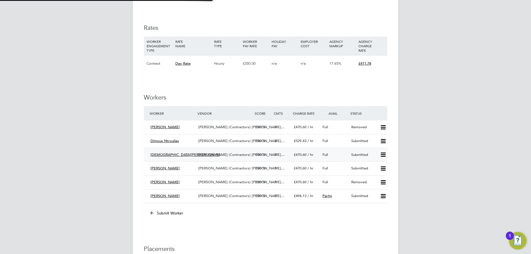
scroll to position [3, 3]
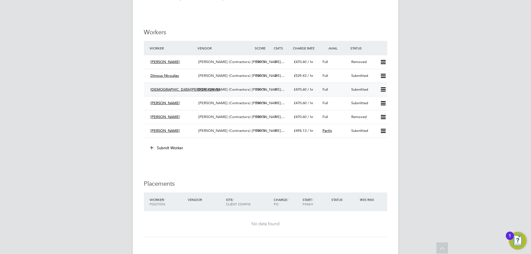
click at [300, 90] on span "£470.60" at bounding box center [300, 89] width 13 height 5
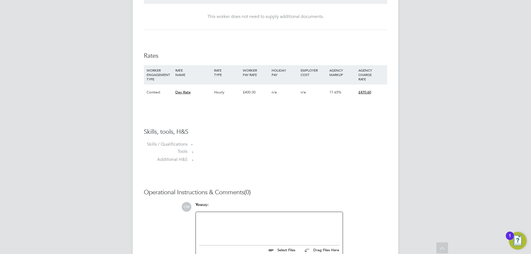
scroll to position [387, 0]
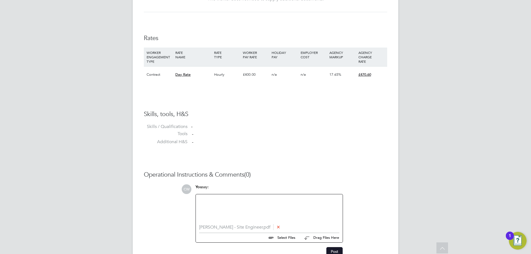
click at [335, 251] on button "Post" at bounding box center [334, 251] width 16 height 9
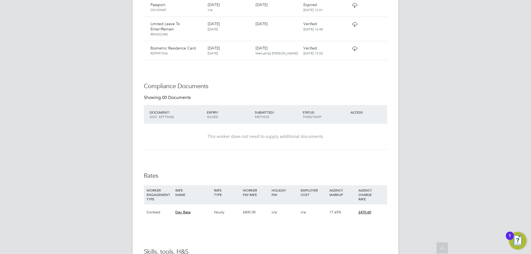
scroll to position [193, 0]
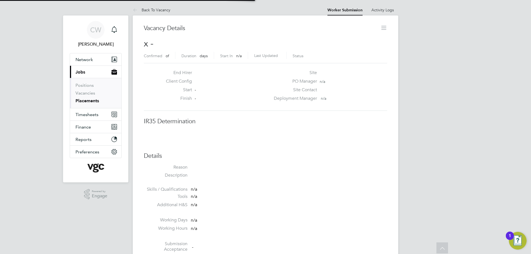
scroll to position [9, 109]
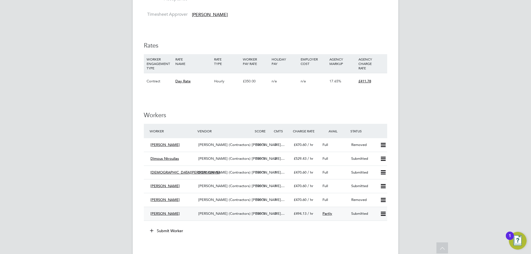
click at [288, 214] on div "0" at bounding box center [281, 213] width 19 height 9
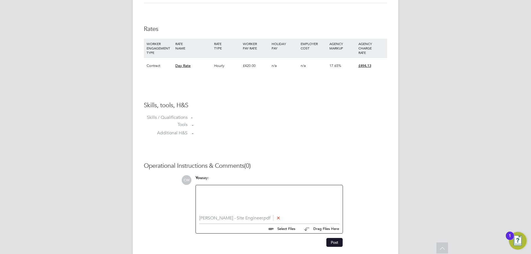
click at [339, 244] on button "Post" at bounding box center [334, 242] width 16 height 9
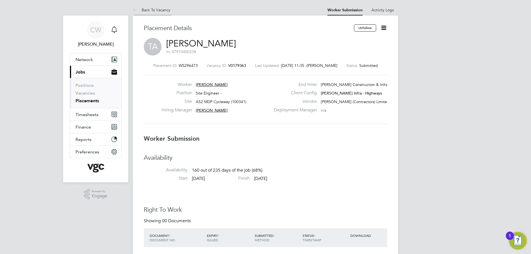
click at [140, 12] on li "Back To Vacancy" at bounding box center [152, 9] width 38 height 11
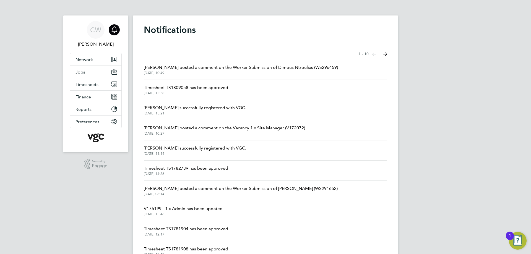
click at [260, 69] on span "Alex Hackett posted a comment on the Worker Submission of Dimous Ntroulias (WS2…" at bounding box center [241, 67] width 194 height 7
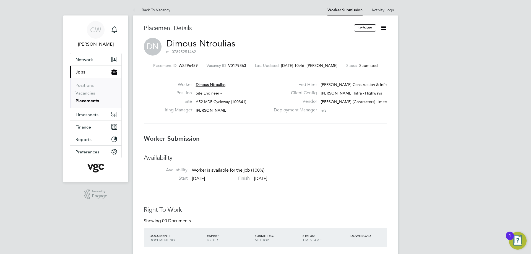
click at [213, 97] on div "Position Site Engineer -" at bounding box center [215, 94] width 109 height 9
click at [212, 94] on span "Site Engineer -" at bounding box center [209, 93] width 26 height 5
click at [235, 62] on div "Placement ID WS296459 Vacancy ID V0179363 Last Updated 28 Aug 2025, 10:46 - Chr…" at bounding box center [265, 93] width 243 height 74
click at [235, 67] on span "V0179363" at bounding box center [237, 65] width 18 height 5
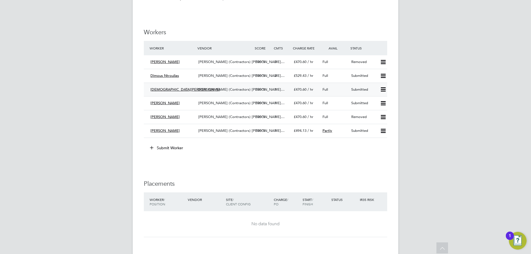
click at [258, 91] on span "100" at bounding box center [258, 89] width 6 height 5
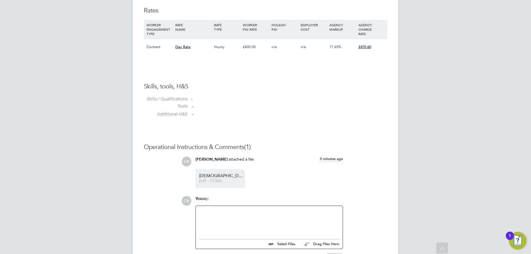
click at [211, 178] on link "Isaiah%20Mtetwa%20-%20Site%20Engineer pdf - 173kb" at bounding box center [221, 178] width 44 height 9
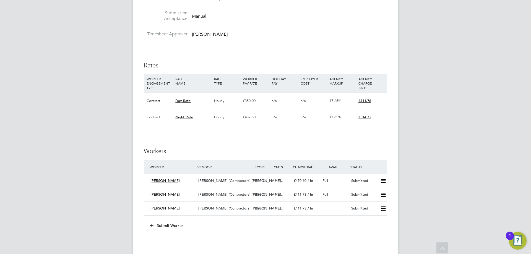
click at [172, 226] on button "Submit Worker" at bounding box center [166, 225] width 41 height 9
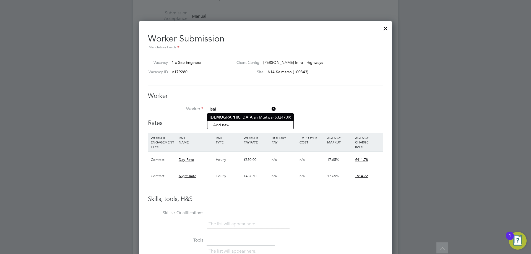
click at [242, 114] on li "Isai ah Mtetwa (5324739)" at bounding box center [250, 117] width 86 height 7
type input "Isaiah Mtetwa (5324739)"
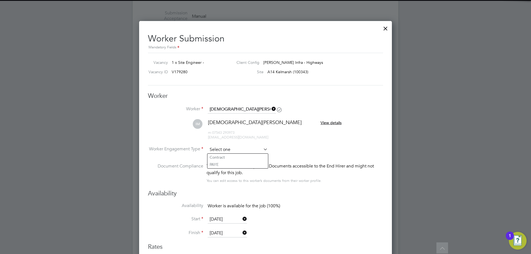
click at [246, 151] on input at bounding box center [238, 150] width 60 height 8
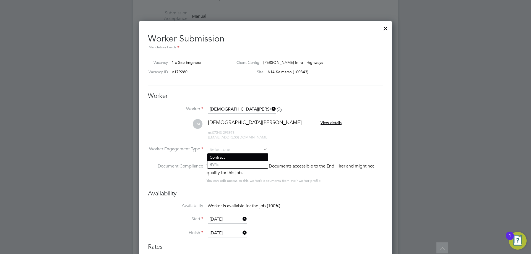
click at [237, 156] on li "Contract" at bounding box center [237, 157] width 61 height 7
type input "Contract"
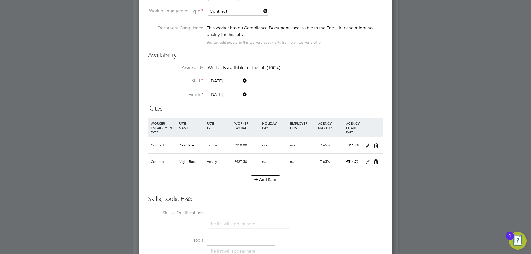
click at [368, 145] on icon at bounding box center [367, 145] width 7 height 4
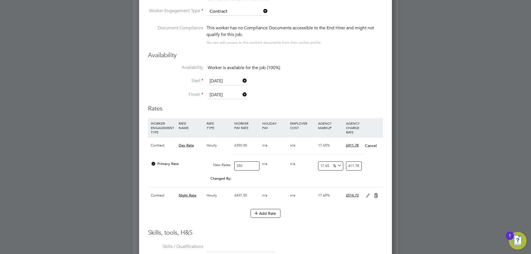
drag, startPoint x: 245, startPoint y: 163, endPoint x: 151, endPoint y: 159, distance: 94.1
click at [150, 159] on div "Primary Rate New Rates: 350 0 n/a 0 n/a 17.65 0 % 411.78" at bounding box center [265, 166] width 235 height 15
type input "4"
type input "4.706"
type input "40"
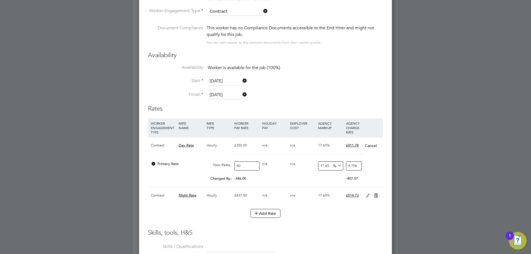
type input "47.06"
type input "400"
type input "470.6"
type input "400"
click at [362, 231] on h3 "Skills, tools, H&S" at bounding box center [265, 233] width 235 height 8
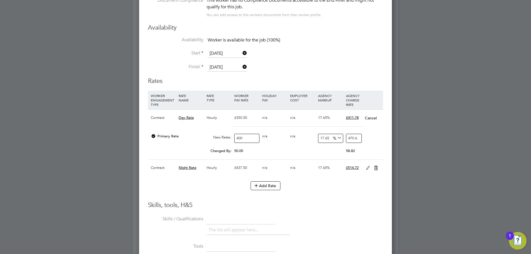
click at [265, 207] on h3 "Skills, tools, H&S" at bounding box center [265, 205] width 235 height 8
click at [368, 168] on icon at bounding box center [367, 168] width 7 height 4
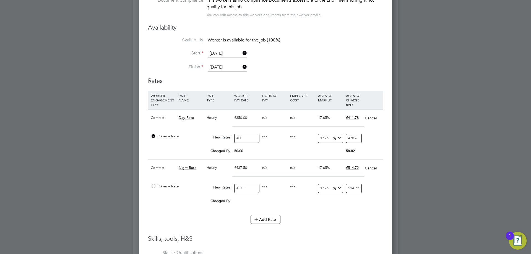
drag, startPoint x: 253, startPoint y: 188, endPoint x: 142, endPoint y: 184, distance: 111.2
click at [141, 185] on div "Worker Submission Mandatory Fields Vacancy 1 x Site Engineer - Client Config Mo…" at bounding box center [265, 134] width 253 height 558
type input "5"
type input "5.8825"
type input "50"
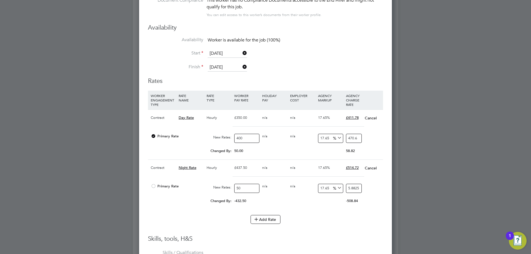
type input "58.825"
type input "500"
type input "588.25"
type input "500"
click at [344, 226] on li "Add Rate" at bounding box center [265, 222] width 235 height 14
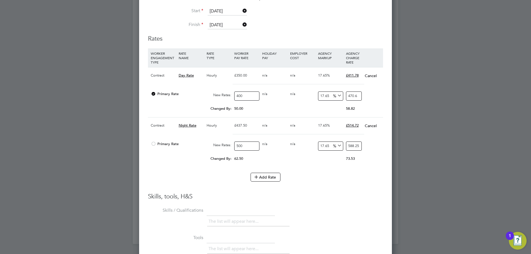
scroll to position [462, 0]
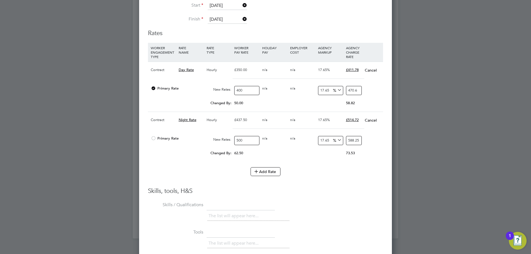
click at [365, 119] on button "Cancel" at bounding box center [370, 120] width 12 height 6
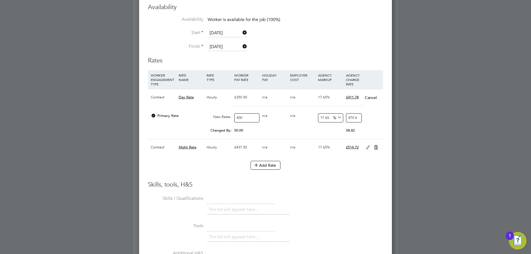
scroll to position [435, 0]
click at [370, 97] on button "Cancel" at bounding box center [370, 98] width 12 height 6
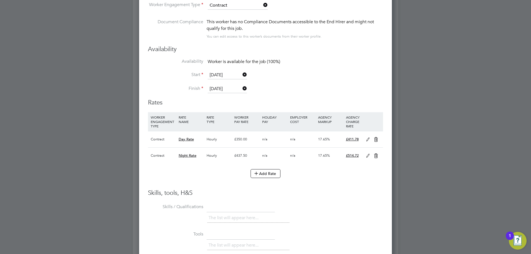
scroll to position [340, 0]
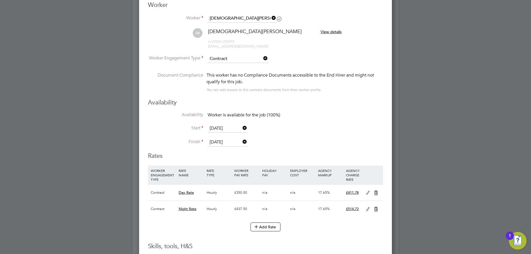
click at [368, 194] on icon at bounding box center [367, 193] width 7 height 4
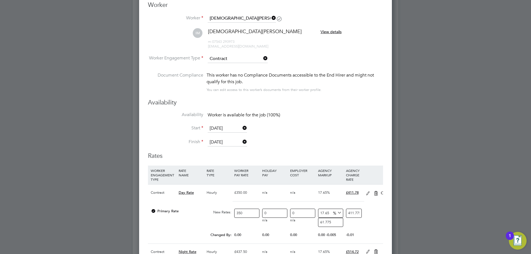
scroll to position [524, 253]
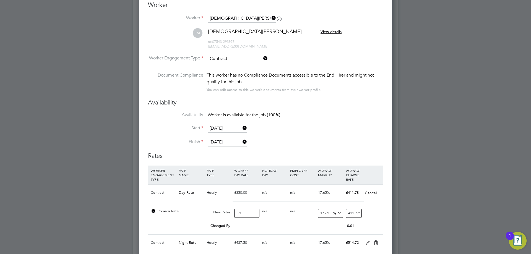
drag, startPoint x: 241, startPoint y: 211, endPoint x: 229, endPoint y: 210, distance: 11.4
click at [229, 210] on div "Primary Rate New Rates: 350 0 n/a 0 n/a 17.65 61.775 % 411.775" at bounding box center [265, 213] width 235 height 15
type input "4"
type input "4.706"
type input "40"
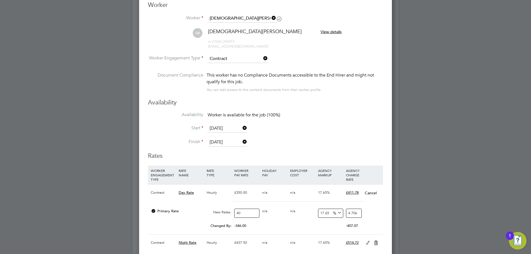
type input "47.06"
type input "400"
type input "470.6"
type input "400"
click at [332, 138] on li "Finish 27 Feb 2026" at bounding box center [265, 145] width 235 height 14
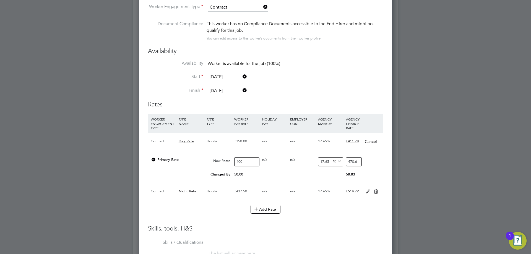
scroll to position [395, 0]
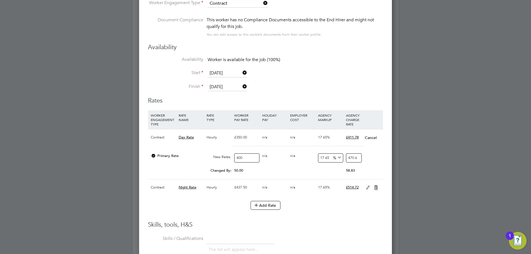
click at [362, 199] on li "WORKER ENGAGEMENT TYPE RATE NAME RATE TYPE WORKER PAY RATE HOLIDAY PAY EMPLOYER…" at bounding box center [265, 155] width 235 height 91
click at [368, 187] on icon at bounding box center [367, 187] width 7 height 4
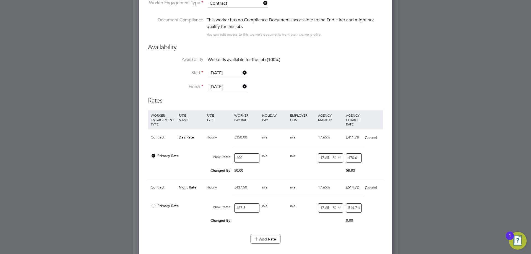
drag, startPoint x: 255, startPoint y: 205, endPoint x: 218, endPoint y: 204, distance: 36.2
click at [218, 204] on div "Primary Rate New Rates: 437.5 0 n/a 0 n/a 17.65 77.21875 % 514.71875" at bounding box center [265, 208] width 235 height 15
type input "5"
type input "5.8825"
type input "50"
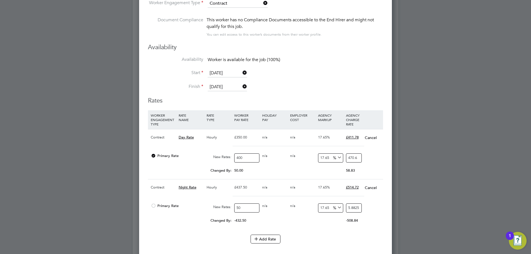
type input "58.825"
type input "500"
type input "588.25"
click at [333, 239] on div "Add Rate" at bounding box center [265, 239] width 235 height 9
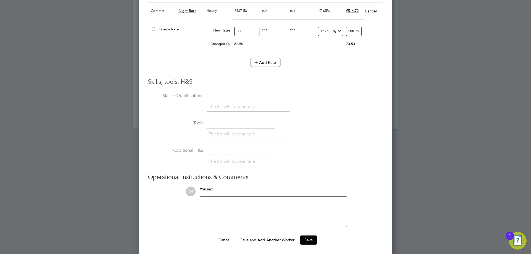
scroll to position [573, 0]
click at [268, 205] on div at bounding box center [273, 210] width 140 height 24
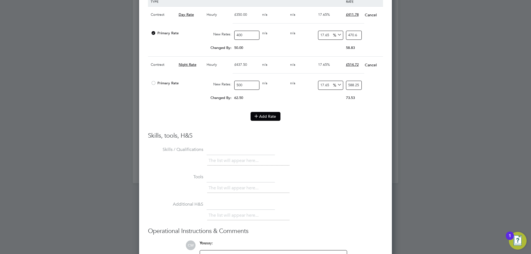
scroll to position [490, 0]
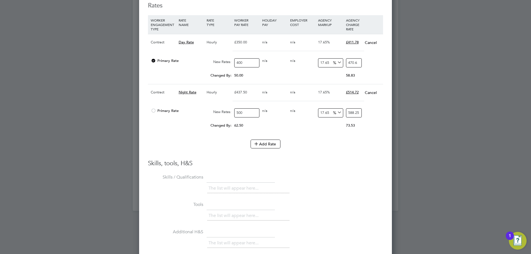
drag, startPoint x: 253, startPoint y: 114, endPoint x: 214, endPoint y: 113, distance: 39.0
click at [213, 113] on div "Primary Rate New Rates: 500 0 n/a 0 n/a 17.65 88.25 % 588.25" at bounding box center [265, 113] width 235 height 15
click at [246, 111] on input "500" at bounding box center [246, 112] width 25 height 9
drag, startPoint x: 246, startPoint y: 115, endPoint x: 210, endPoint y: 115, distance: 36.5
click at [210, 115] on div "Primary Rate New Rates: 500 0 n/a 0 n/a 17.65 88.25 % 588.25" at bounding box center [265, 113] width 235 height 15
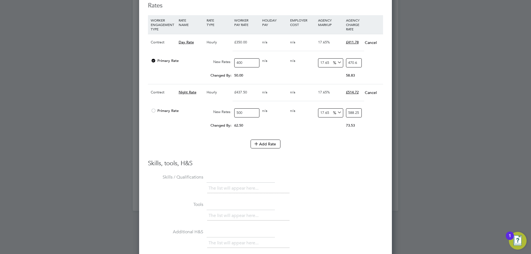
type input "4"
type input "4.706"
type input "45"
type input "52.9425"
type input "450"
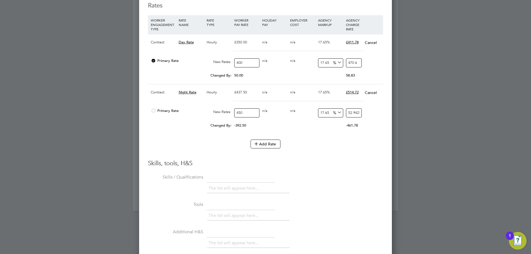
type input "529.425"
type input "450"
click at [308, 162] on h3 "Skills, tools, H&S" at bounding box center [265, 163] width 235 height 8
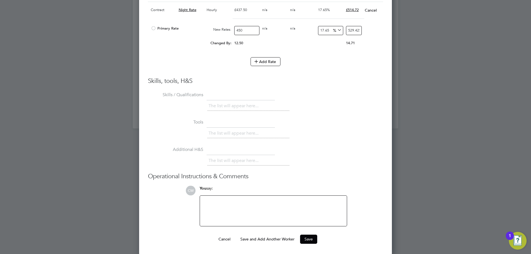
scroll to position [573, 0]
click at [310, 238] on button "Save" at bounding box center [308, 238] width 17 height 9
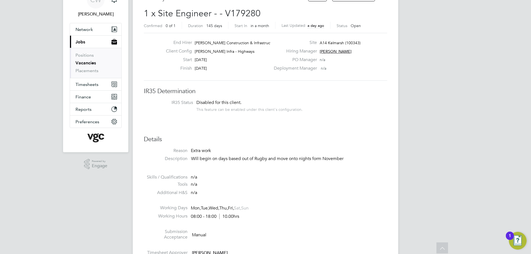
scroll to position [0, 0]
